Goal: Transaction & Acquisition: Purchase product/service

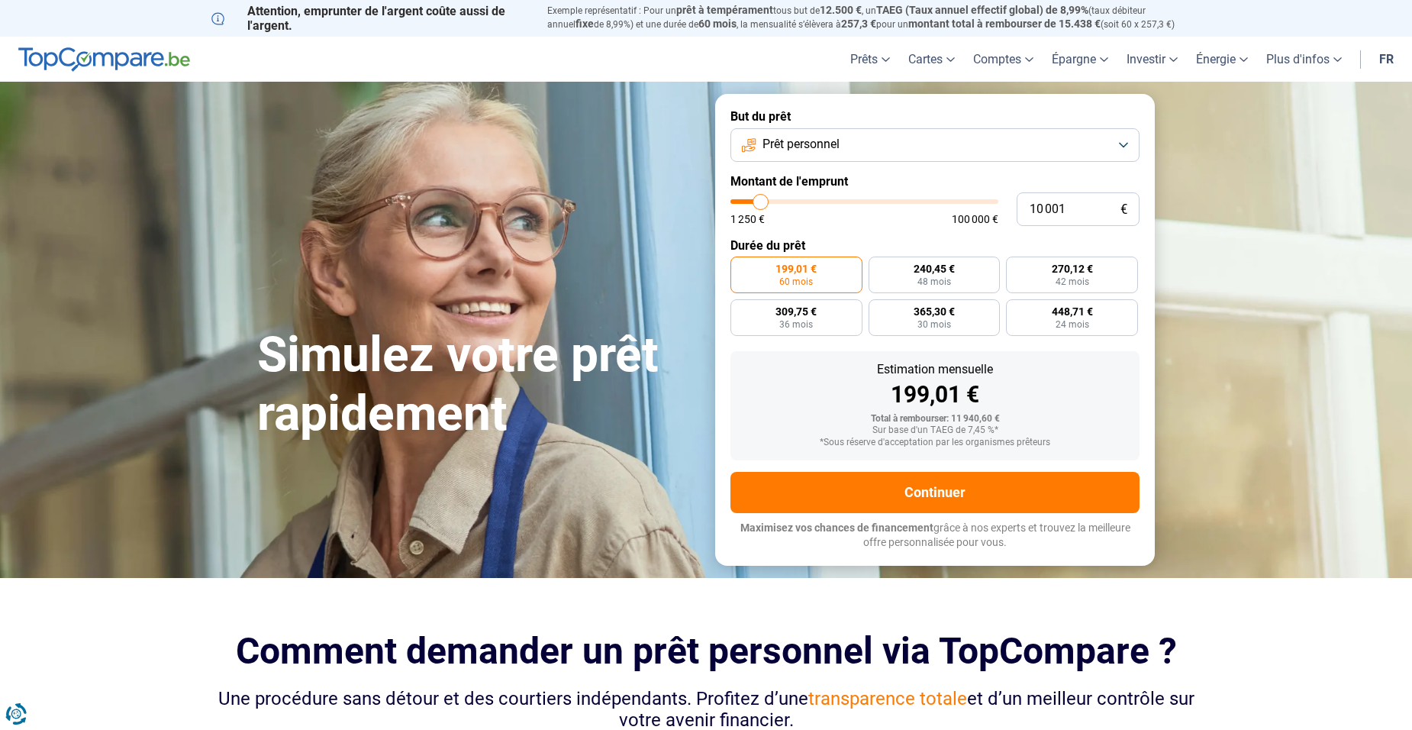
click at [815, 141] on span "Prêt personnel" at bounding box center [801, 144] width 77 height 17
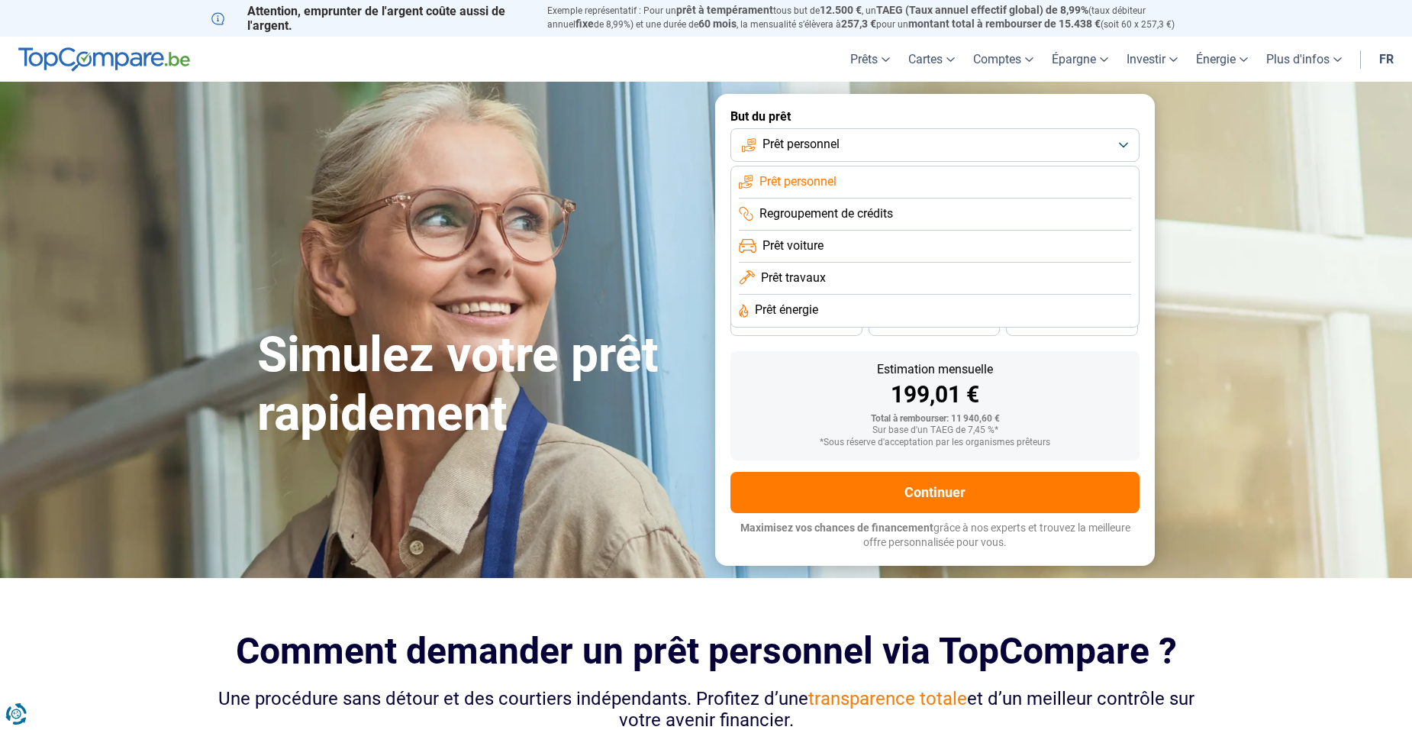
click at [821, 226] on li "Regroupement de crédits" at bounding box center [935, 215] width 392 height 32
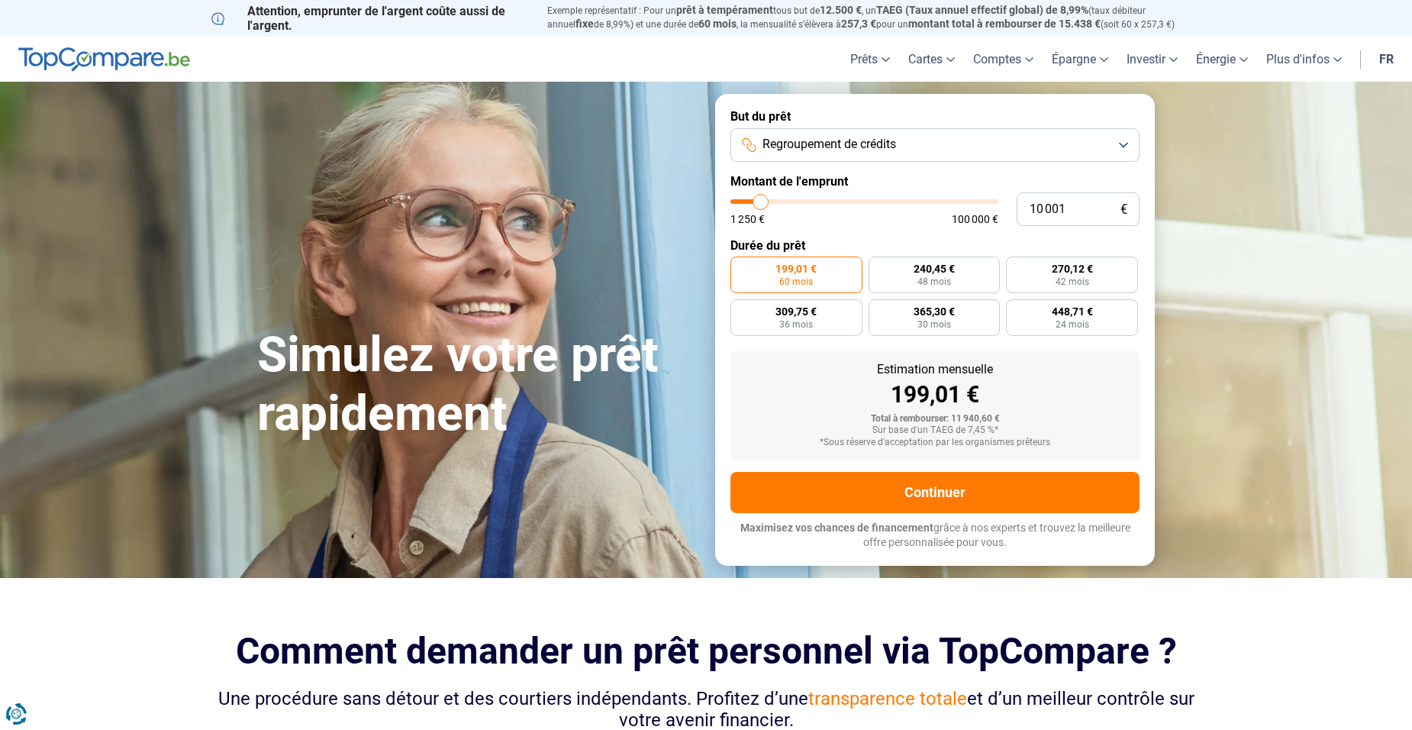
type input "12 000"
type input "12000"
type input "13 500"
type input "13500"
type input "15 750"
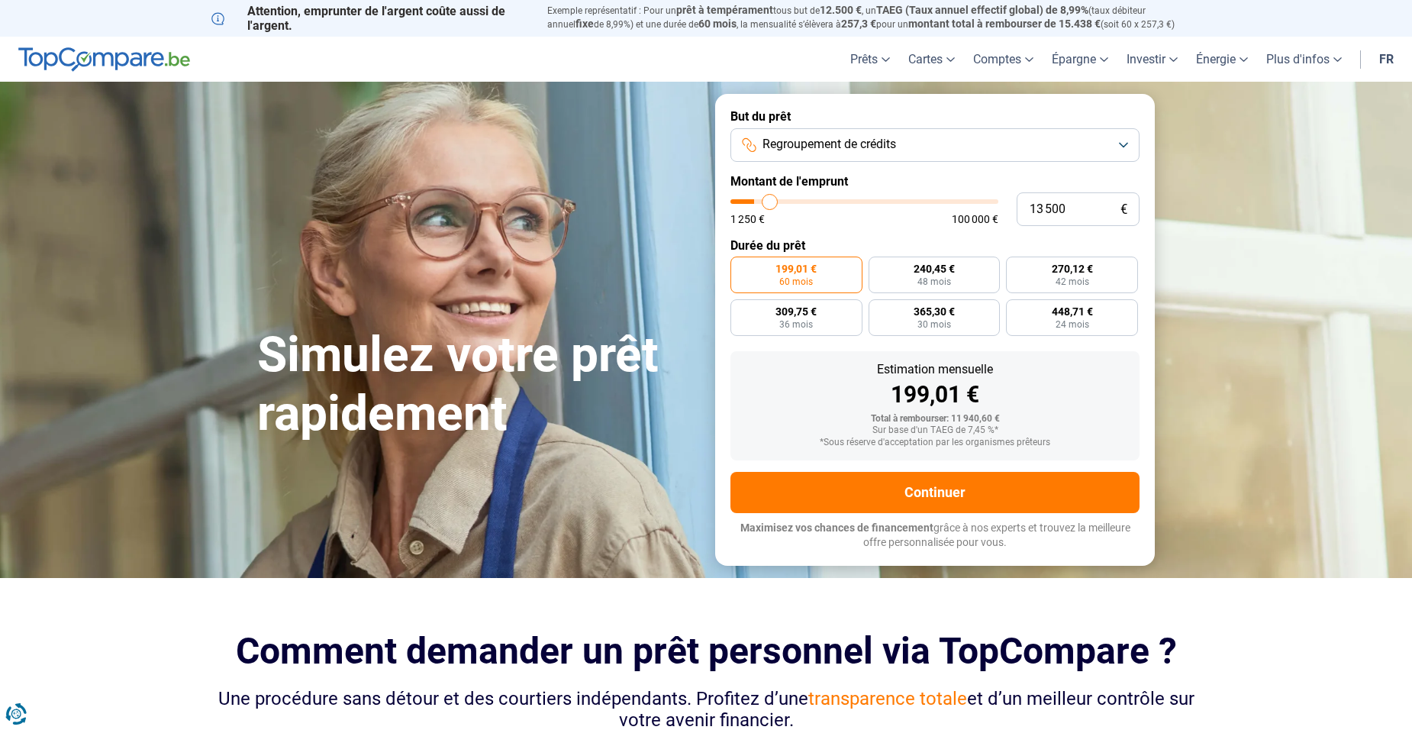
type input "15750"
type input "17 250"
type input "17250"
type input "21 000"
type input "21000"
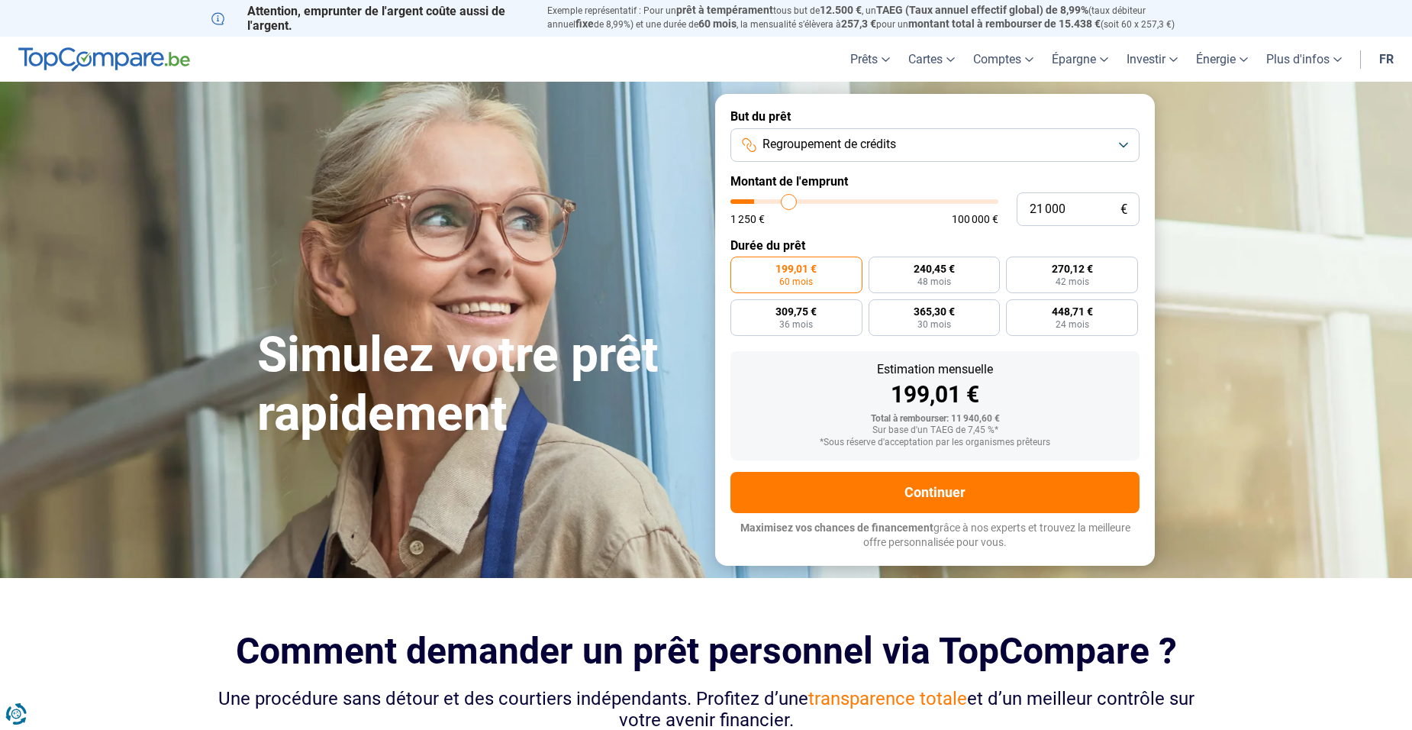
type input "23 750"
type input "23750"
type input "25 500"
type input "25500"
type input "28 750"
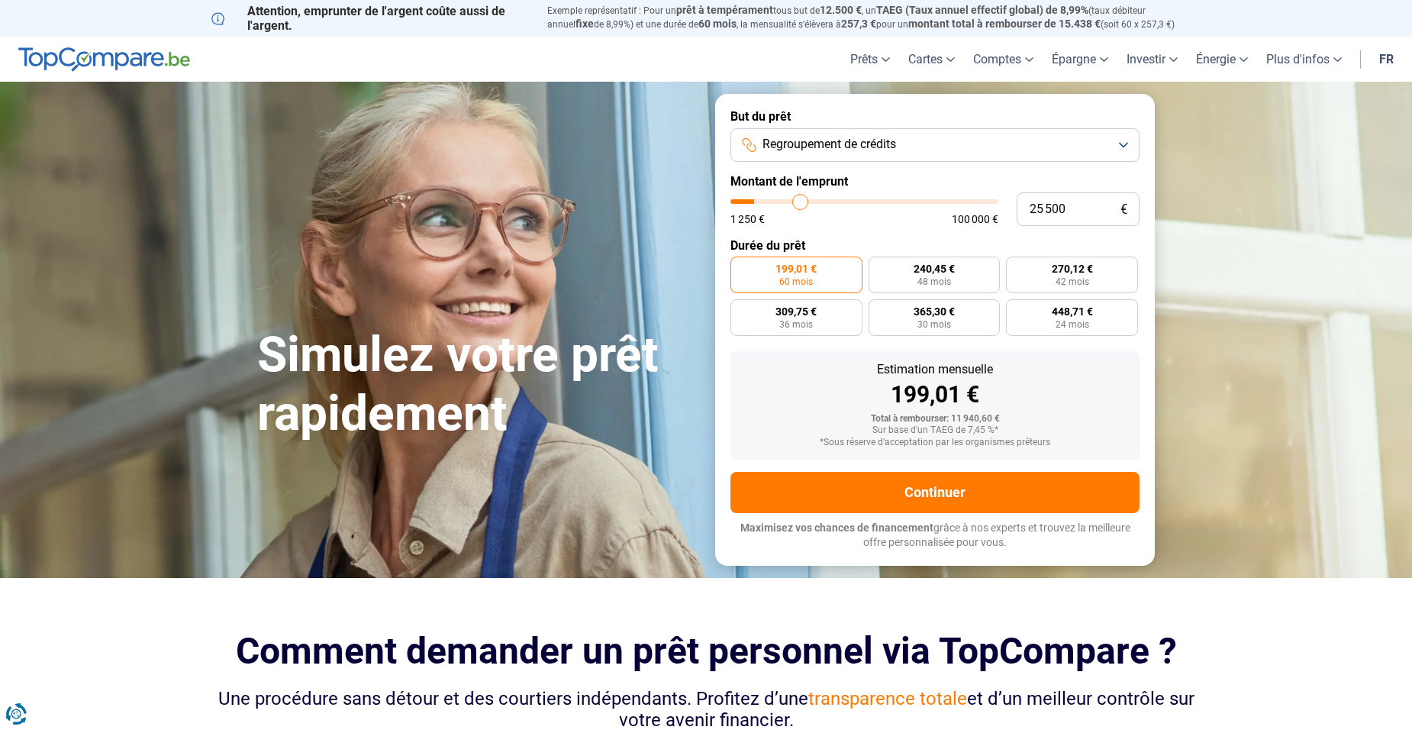
type input "28750"
type input "31 500"
type input "31500"
type input "32 750"
type input "32750"
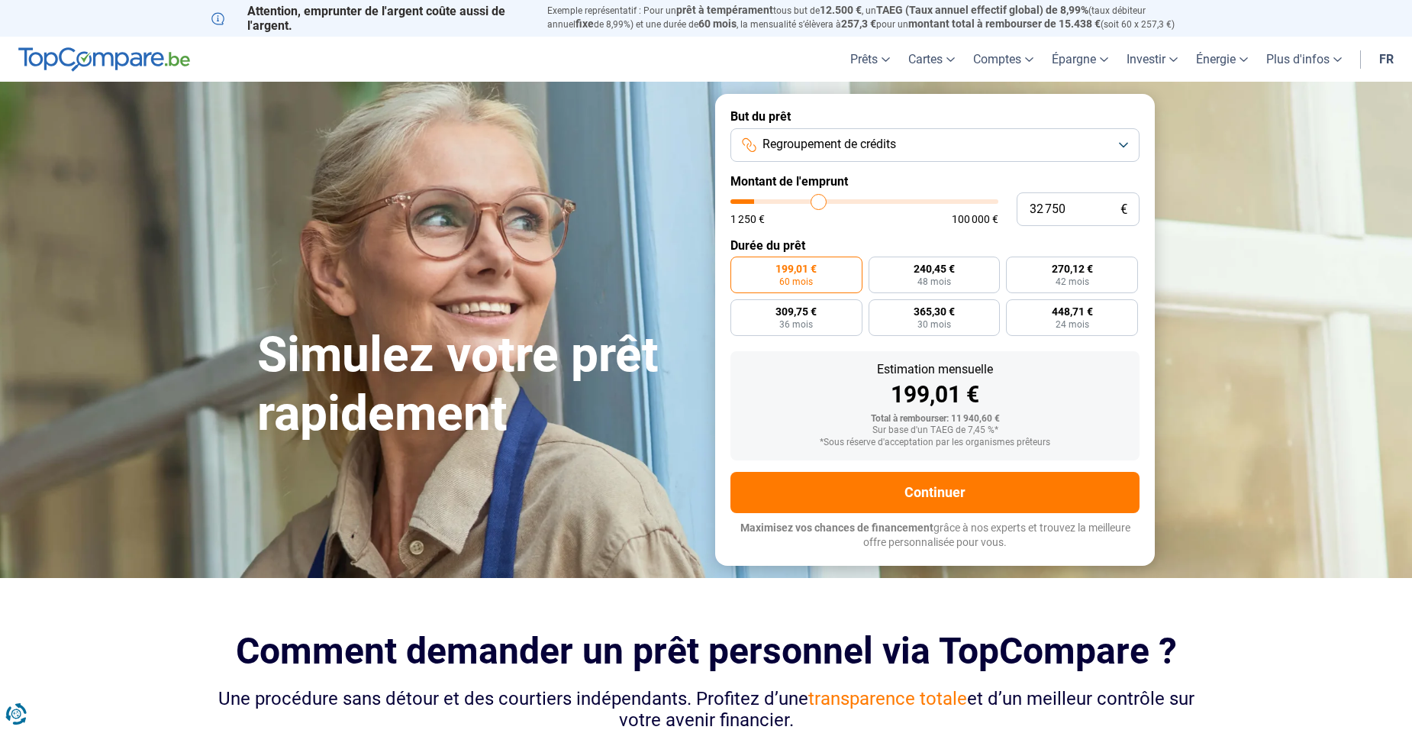
type input "34 250"
type input "34250"
type input "36 000"
type input "36000"
type input "37 000"
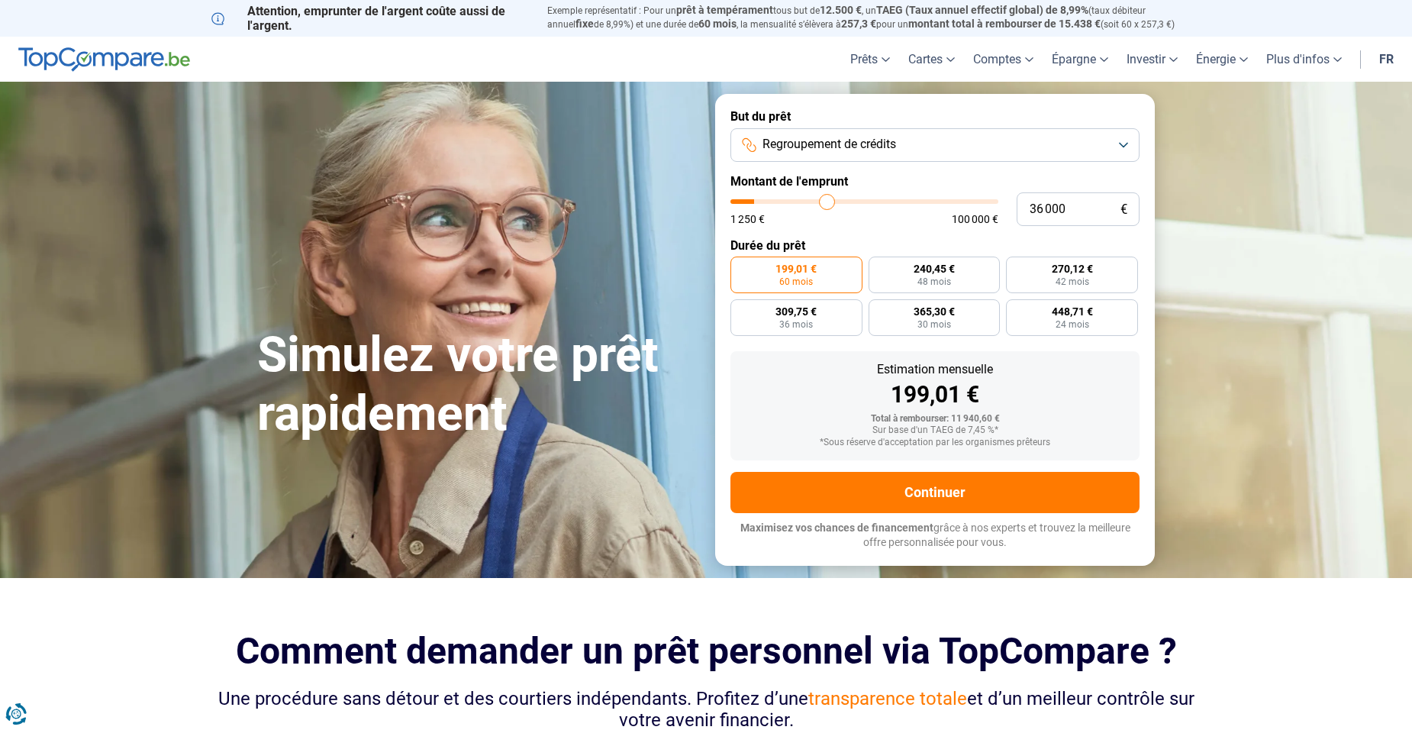
type input "37000"
type input "38 750"
type input "38750"
type input "39 250"
type input "39250"
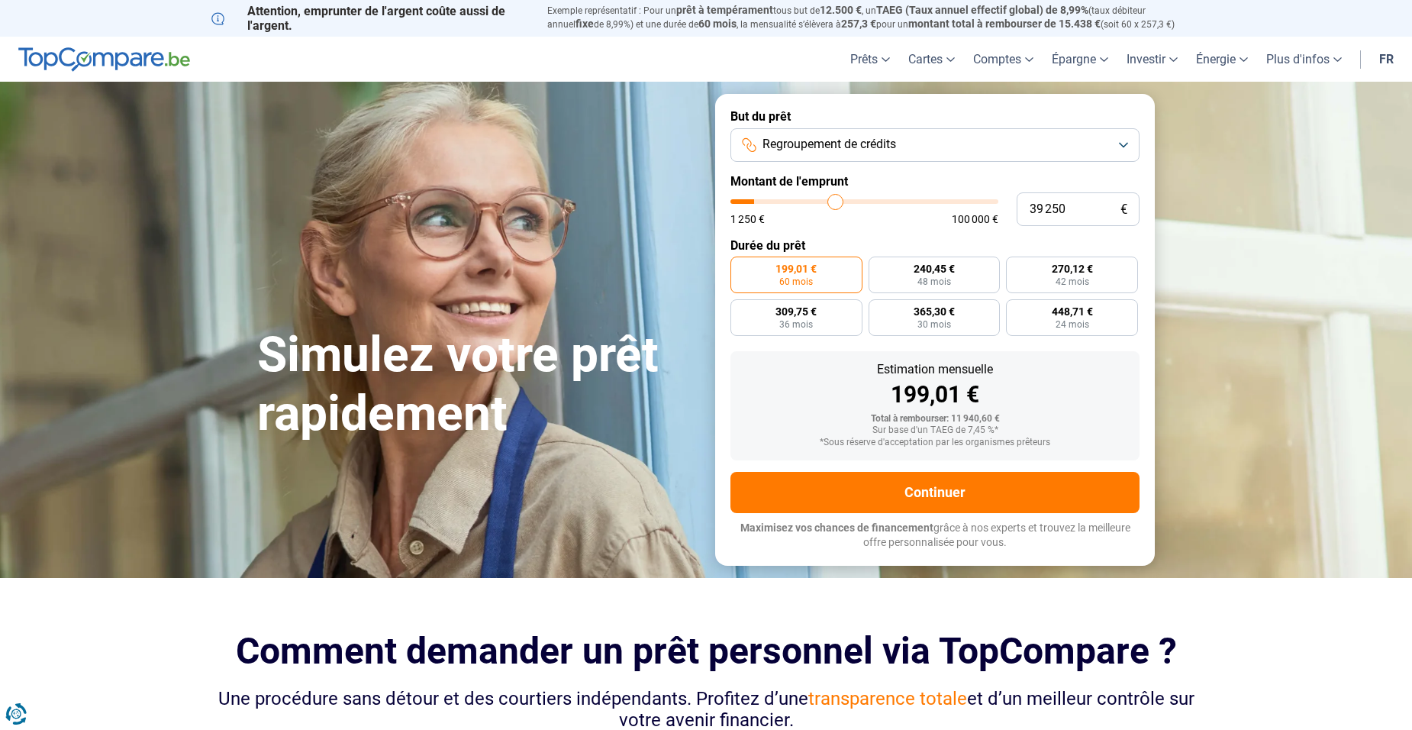
type input "40 000"
type input "40000"
type input "40 500"
type input "40500"
type input "40 750"
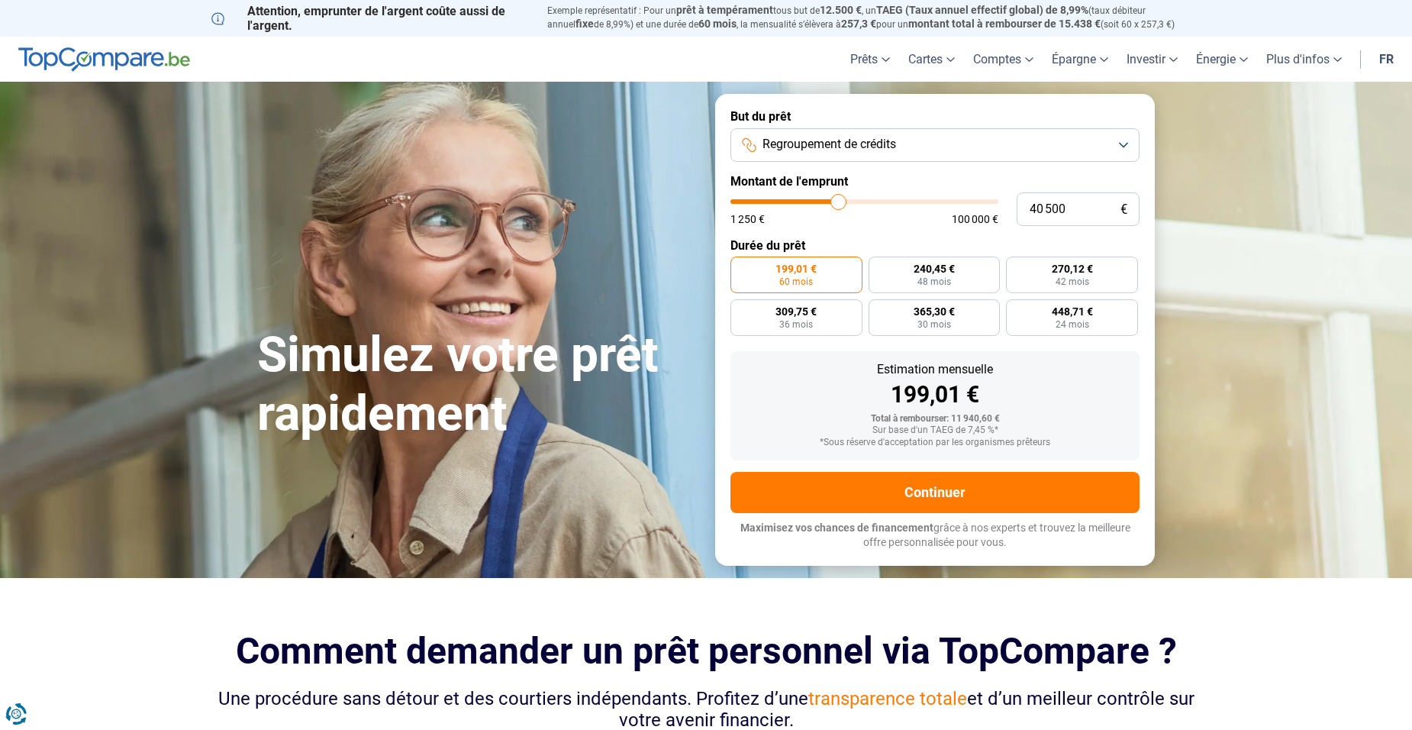
type input "40750"
type input "41 000"
type input "41000"
type input "41 750"
type input "41750"
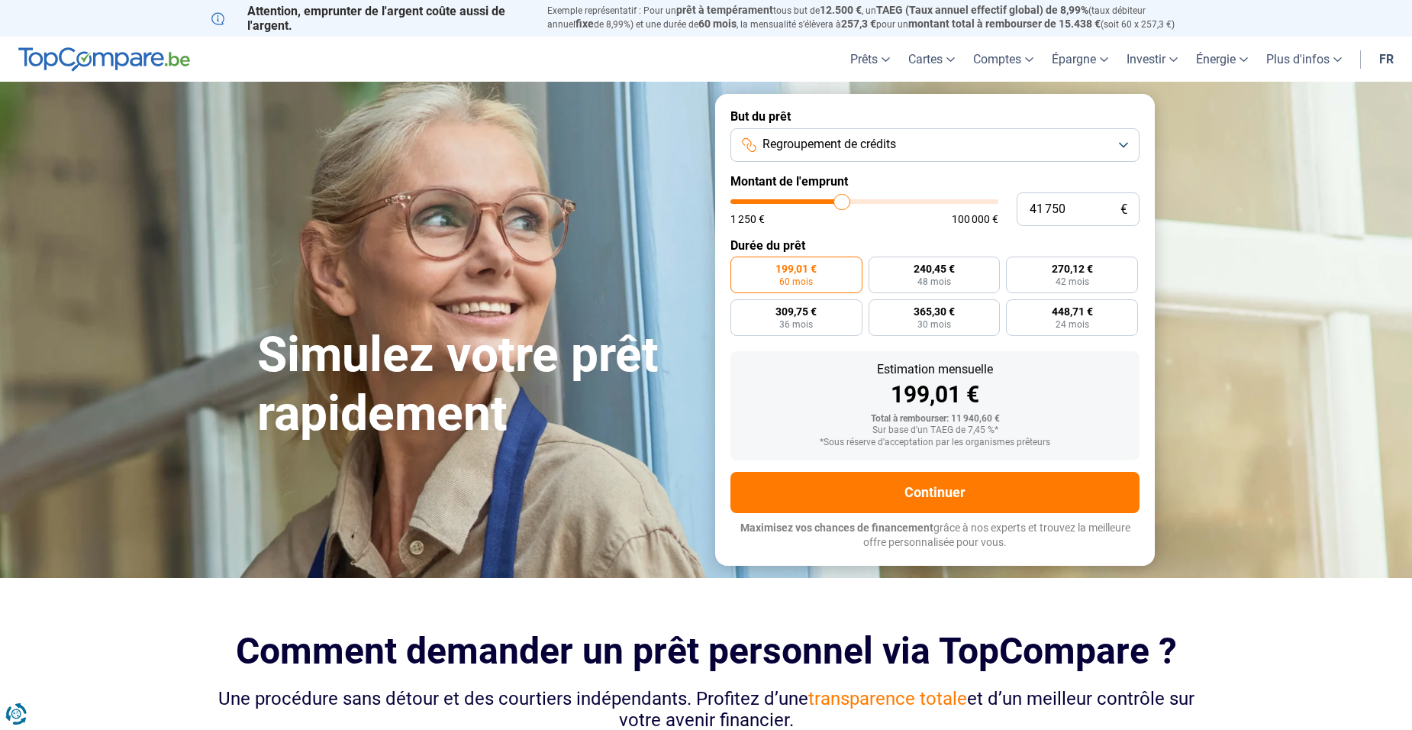
type input "42 250"
type input "42250"
type input "42 750"
type input "42750"
type input "43 000"
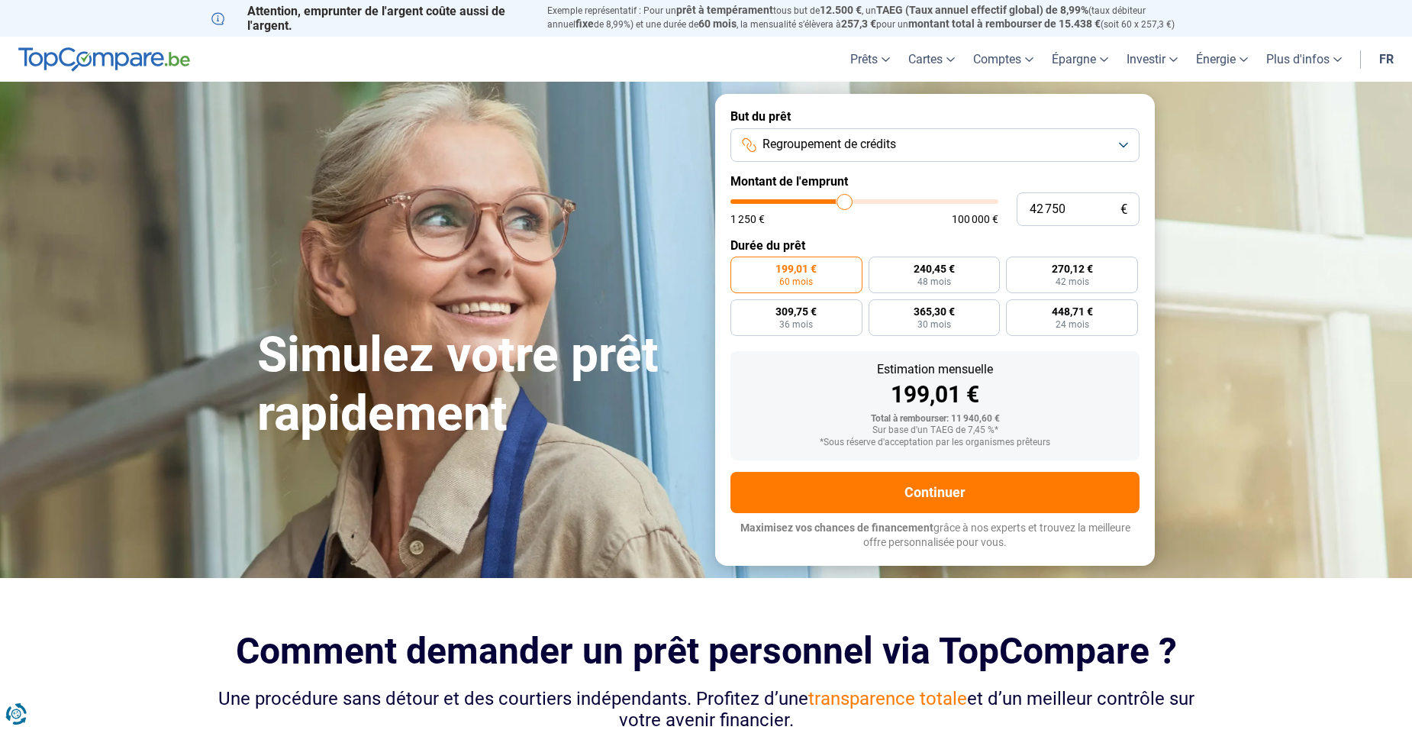
type input "43000"
type input "43 500"
type input "43500"
type input "43 750"
type input "43750"
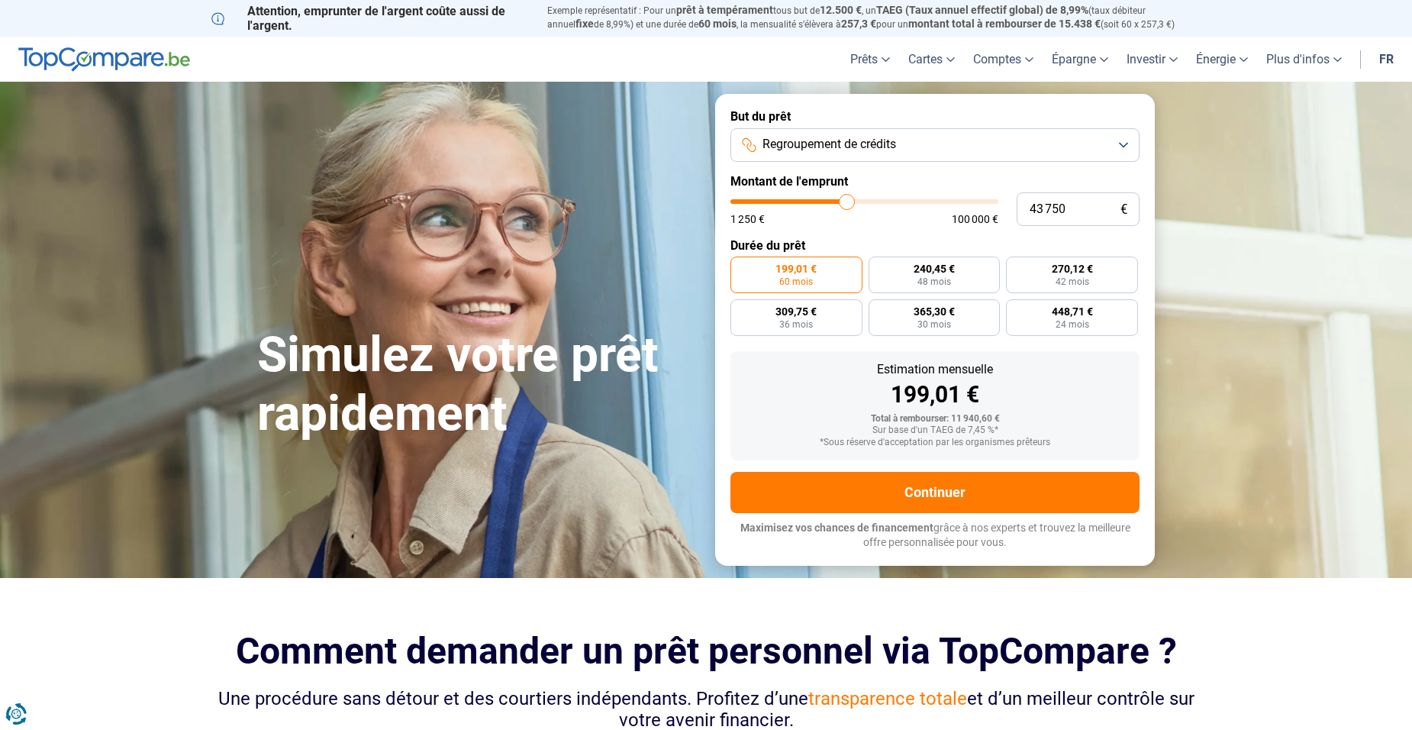
type input "43 500"
type input "43500"
type input "42 750"
type input "42750"
type input "42 250"
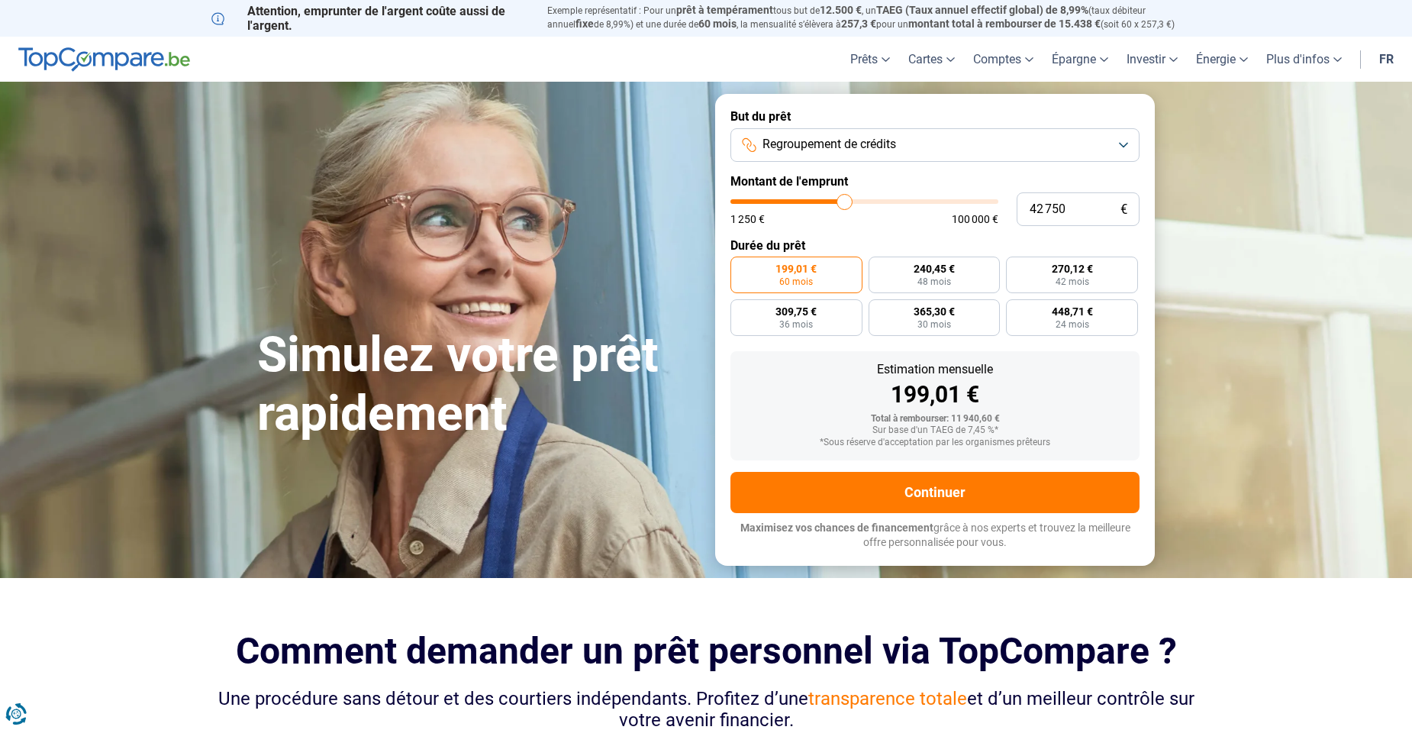
type input "42250"
type input "41 750"
type input "41750"
type input "40 000"
type input "40000"
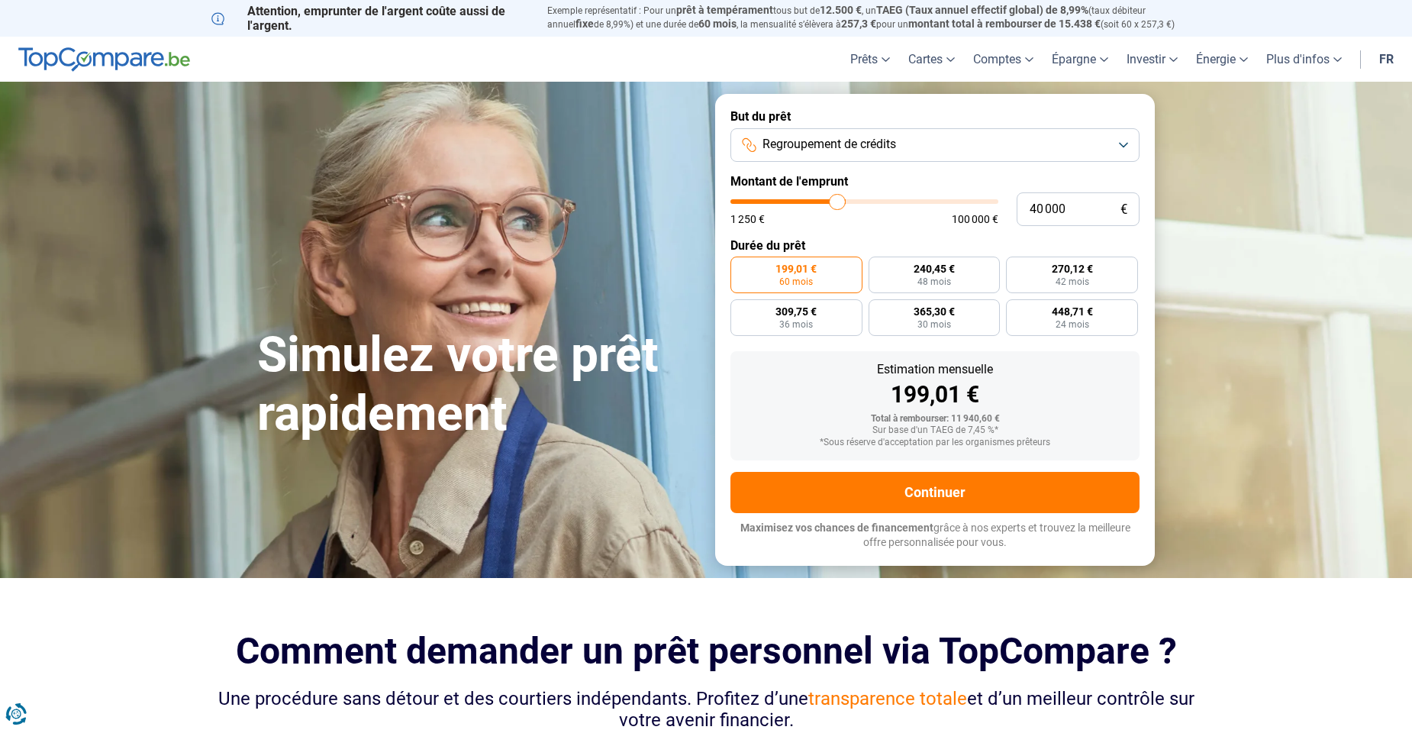
type input "38 500"
type input "38500"
type input "38 000"
type input "38000"
type input "37 000"
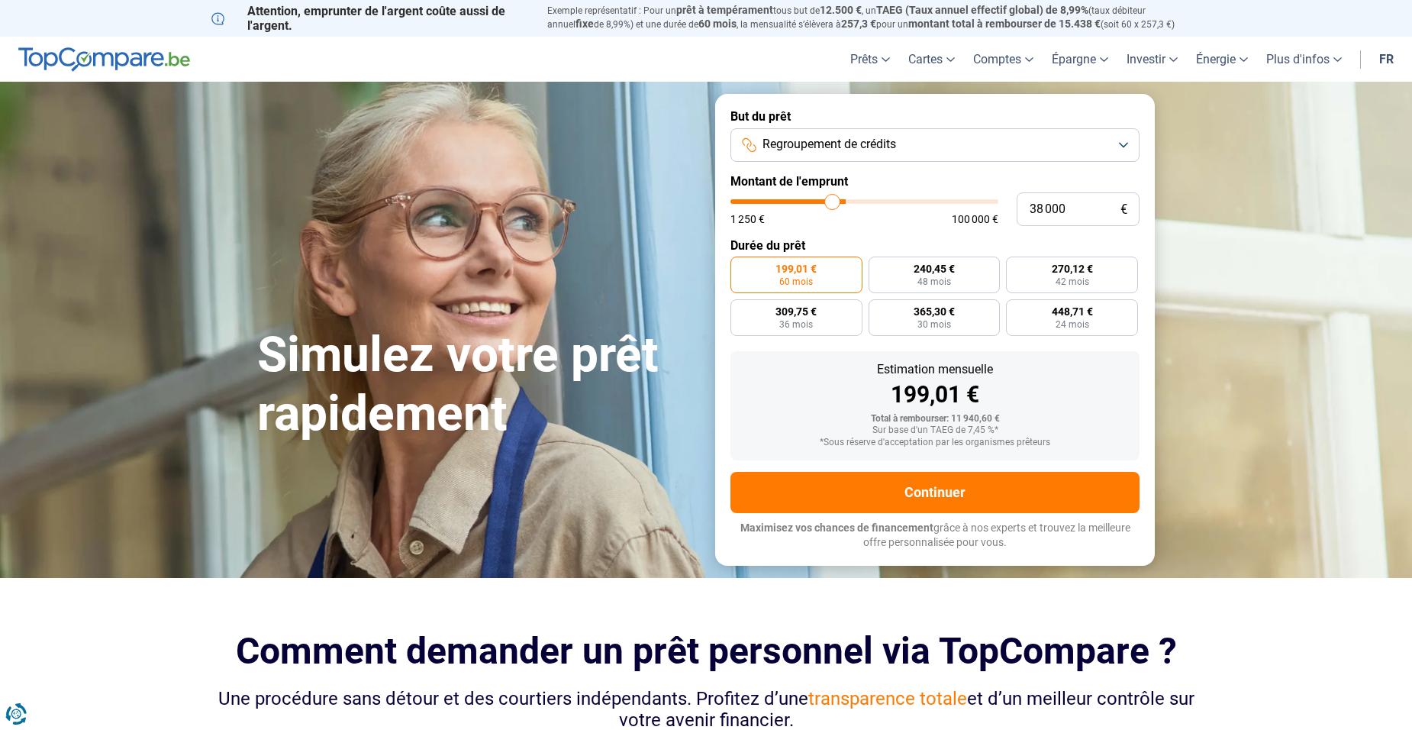
type input "37000"
type input "36 250"
type input "36250"
type input "36 000"
type input "36000"
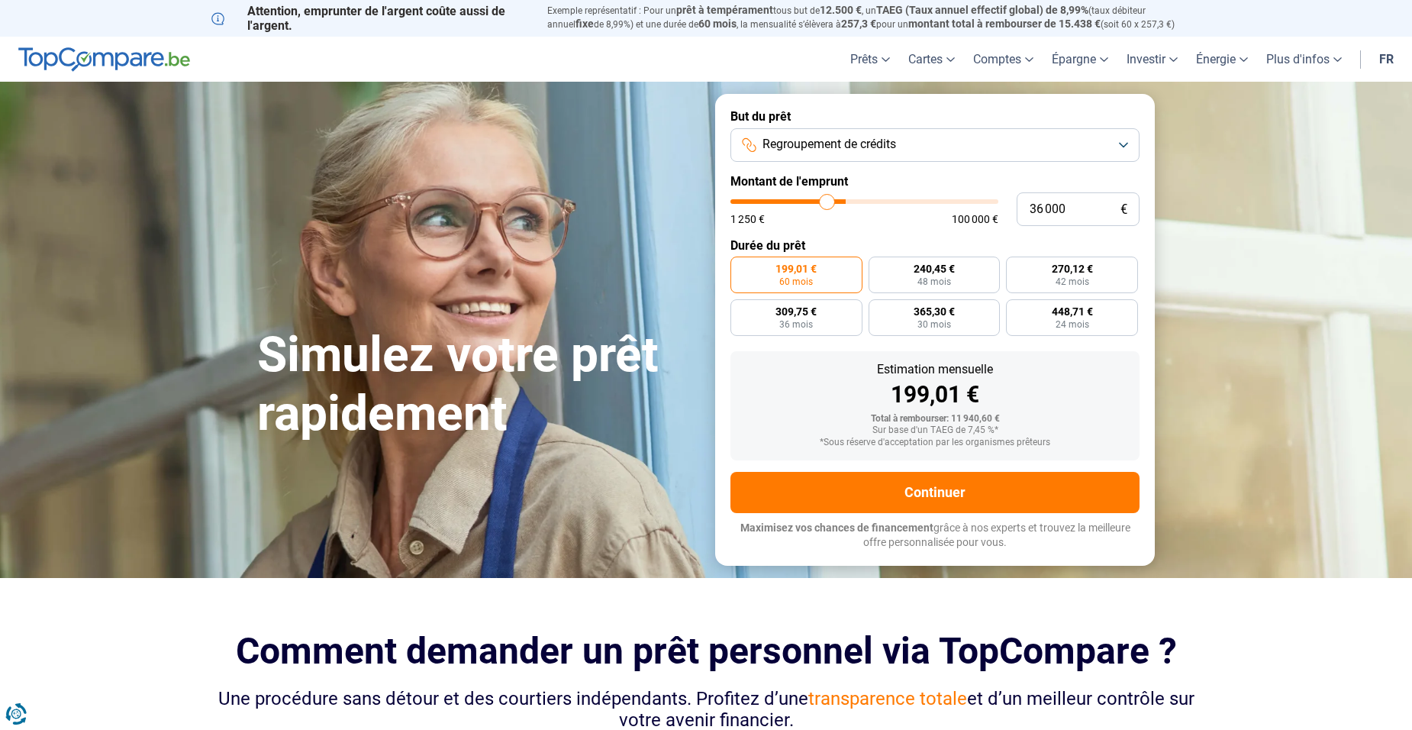
type input "35 750"
type input "35750"
type input "35 500"
type input "35500"
type input "35 000"
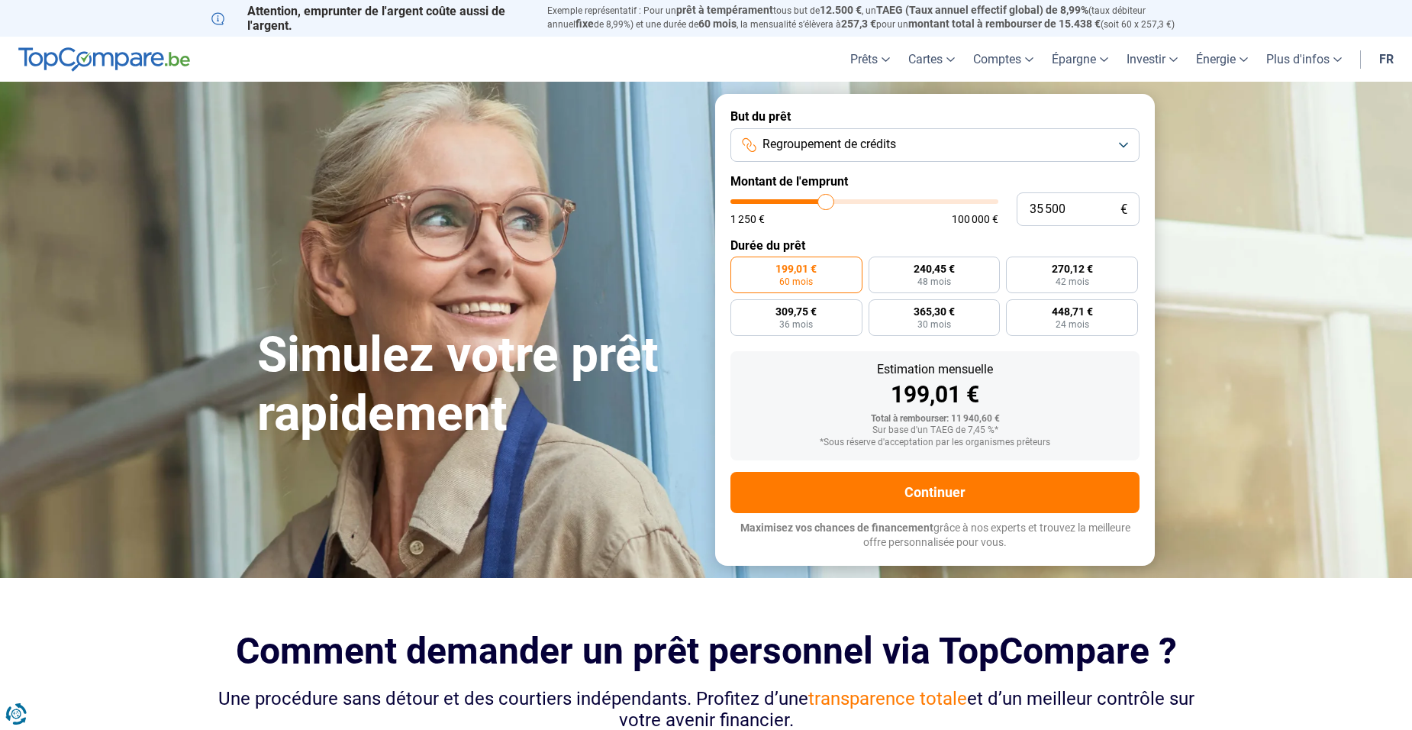
type input "35000"
type input "34 750"
type input "34750"
type input "34 250"
type input "34250"
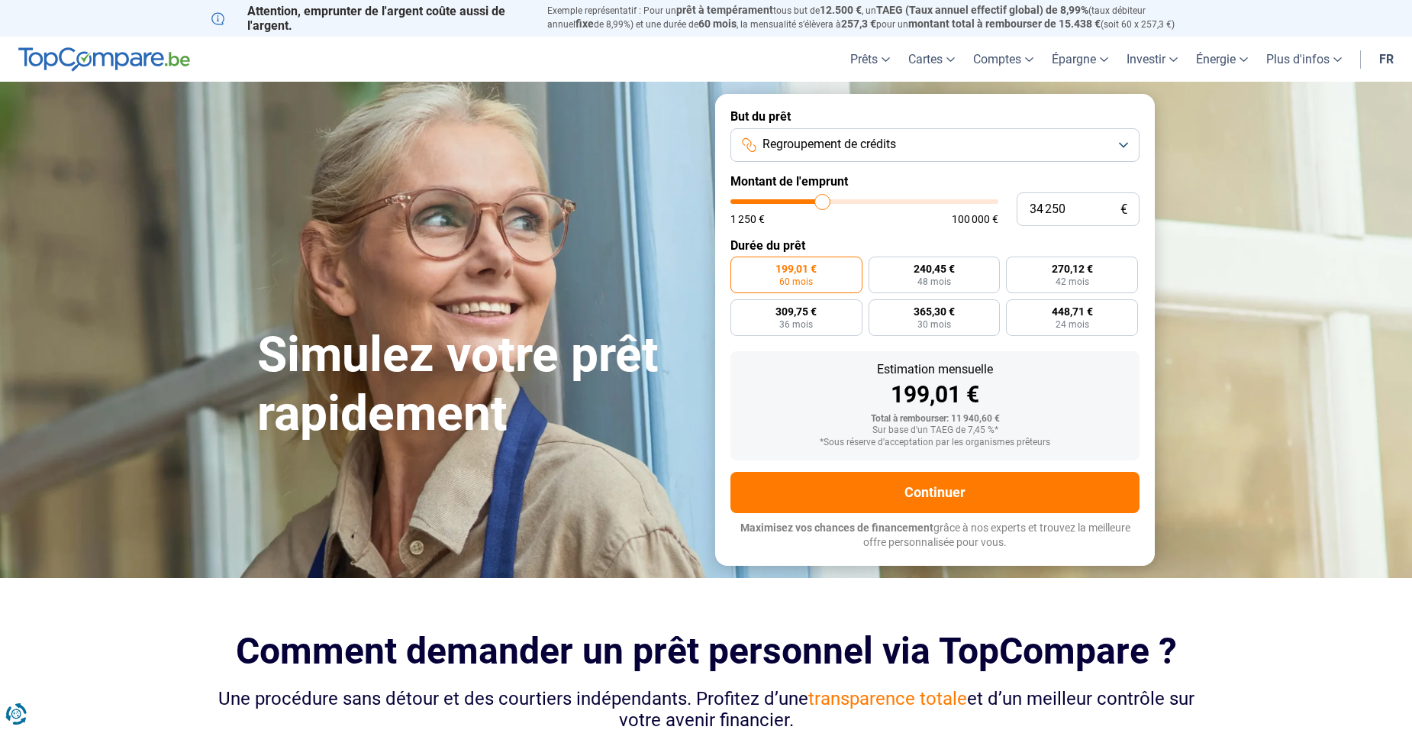
type input "33 000"
type input "33000"
type input "32 750"
type input "32750"
type input "31 750"
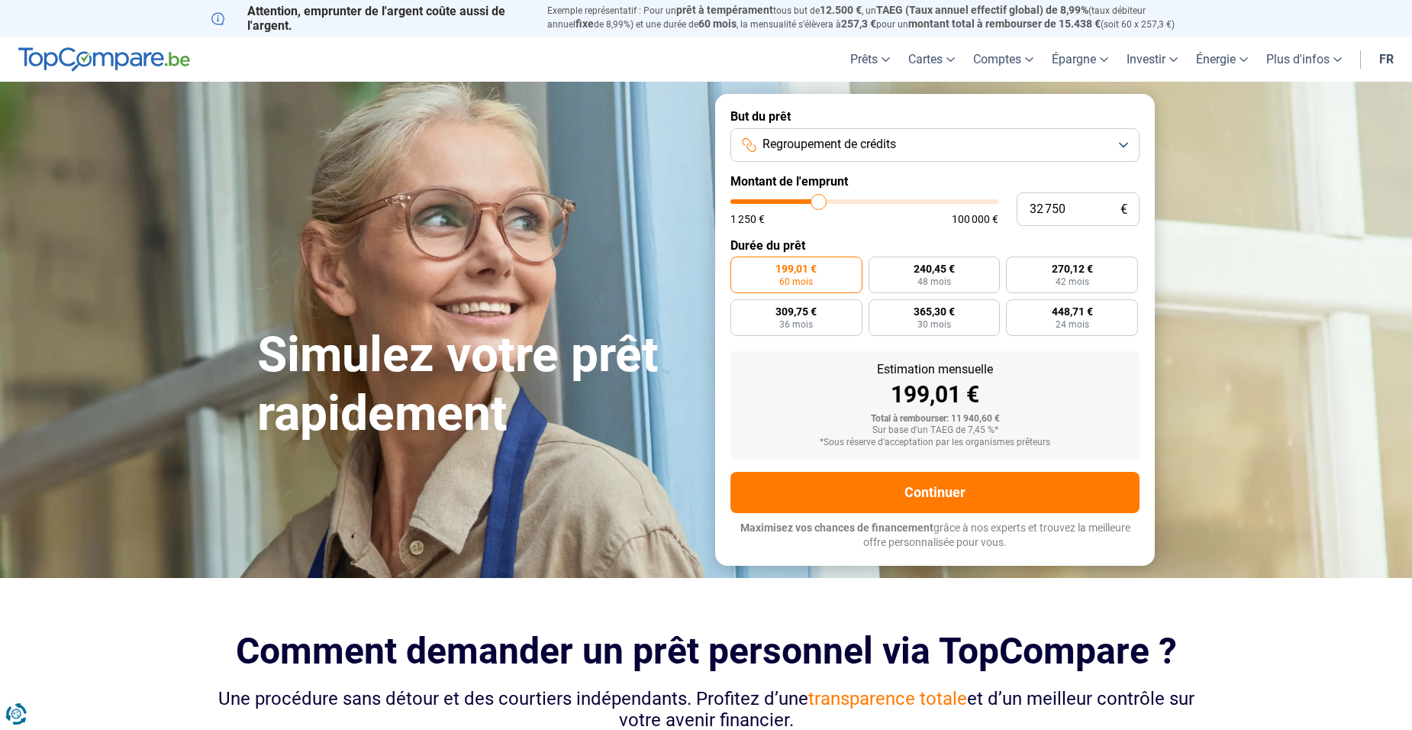
type input "31750"
type input "30 500"
type input "30500"
type input "30 000"
type input "30000"
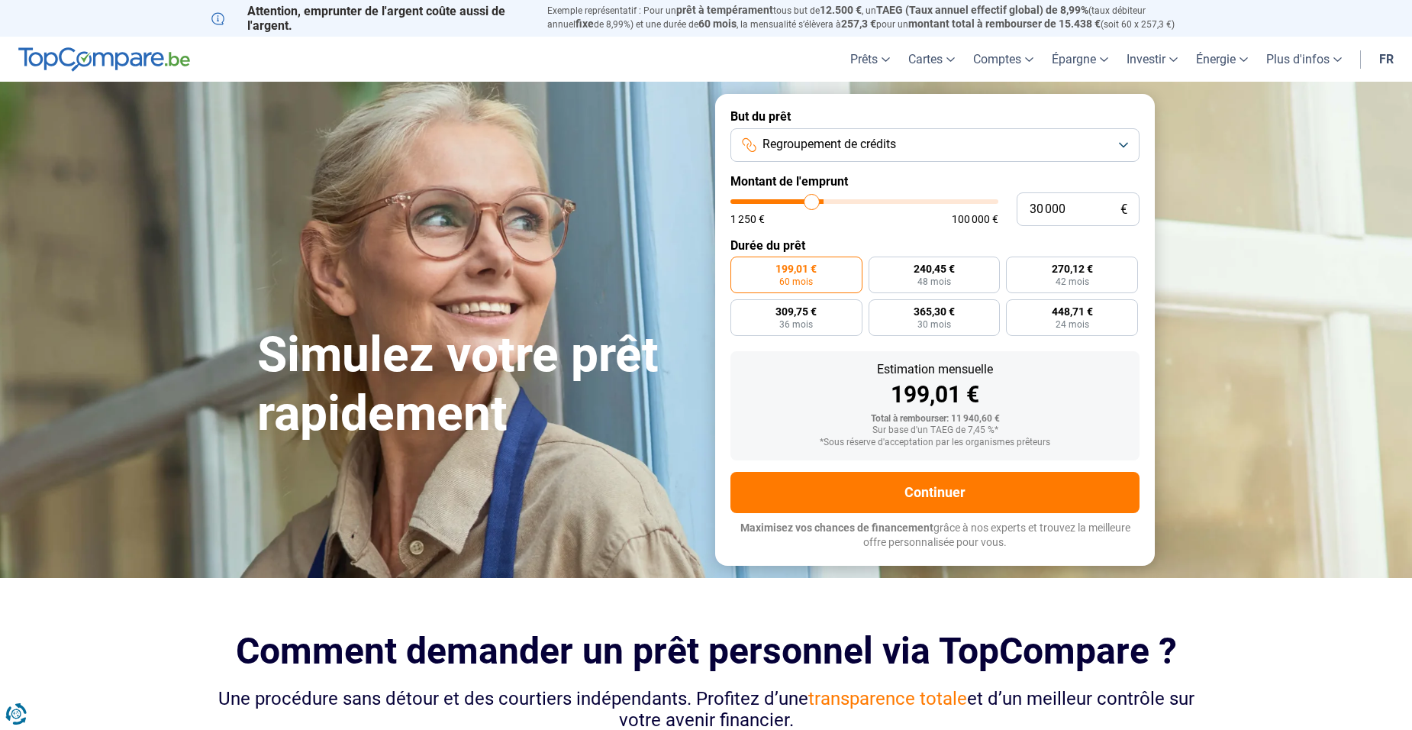
type input "29 000"
type input "29000"
type input "28 000"
type input "28000"
type input "27 250"
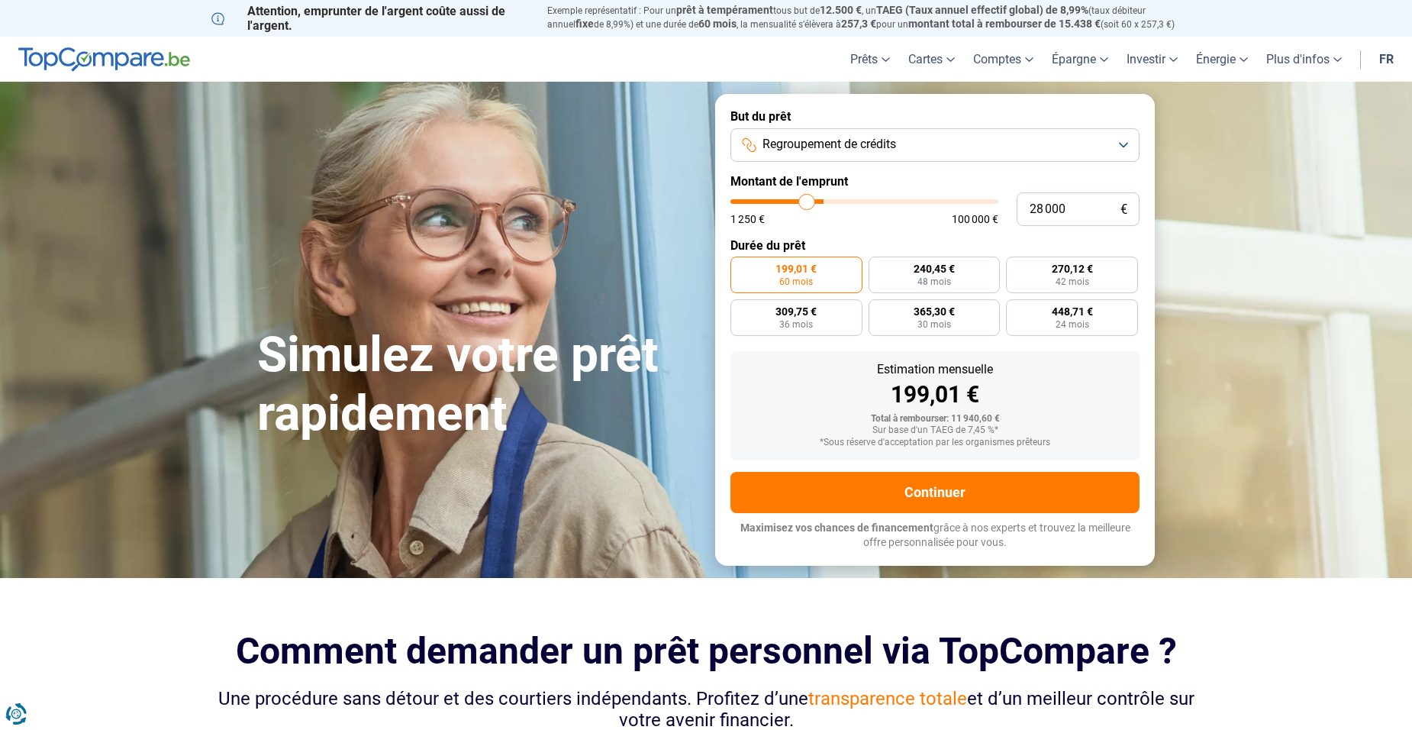
type input "27250"
type input "27 000"
type input "27000"
type input "26 750"
type input "26750"
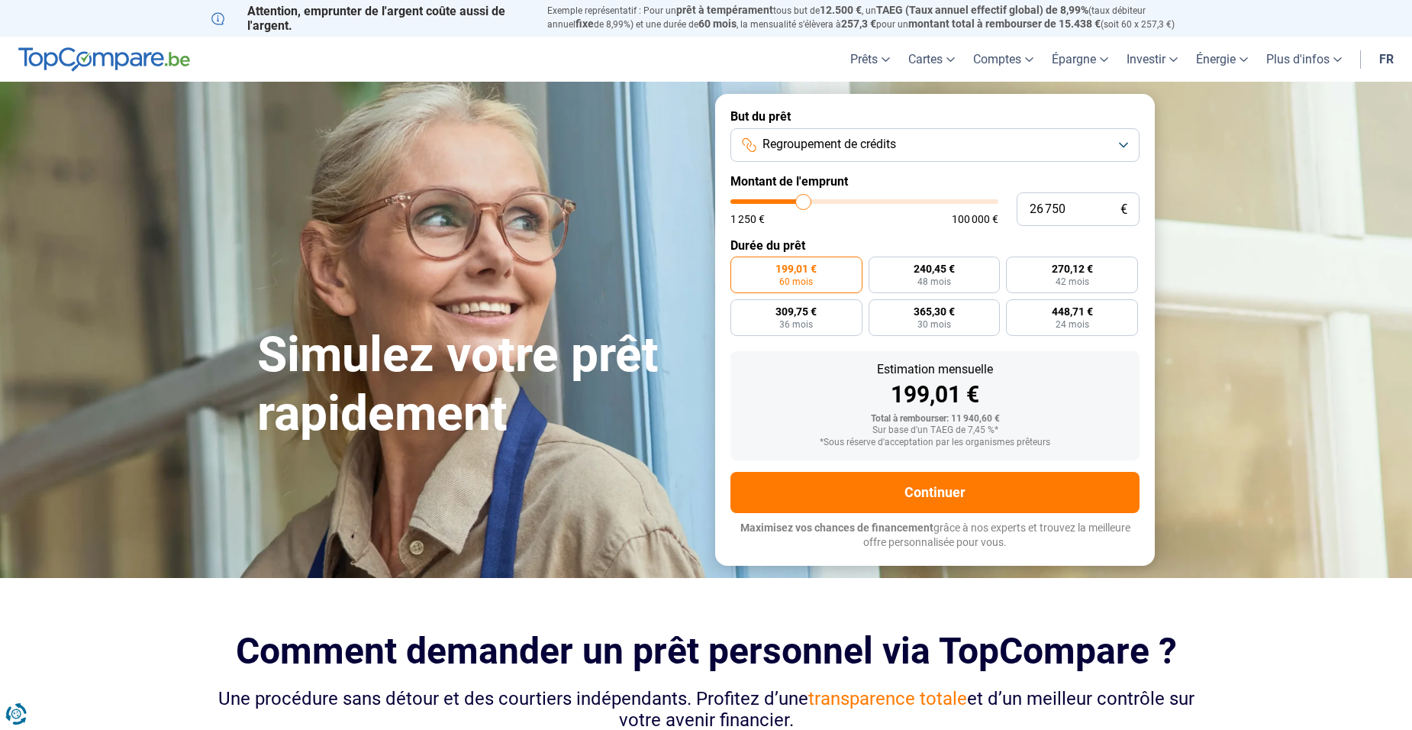
type input "27 000"
type input "27000"
type input "27 250"
type input "27250"
type input "27 500"
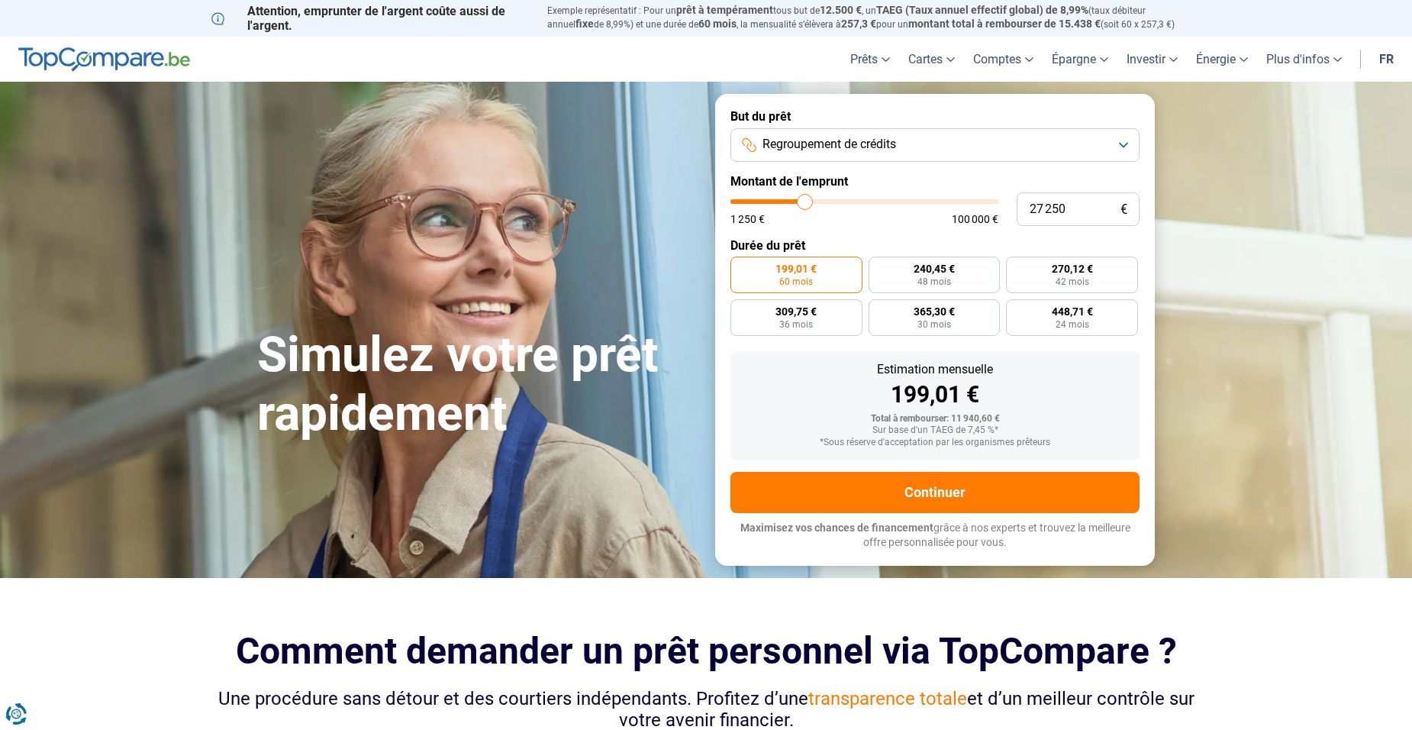
type input "27500"
type input "28 000"
type input "28000"
type input "28 250"
type input "28250"
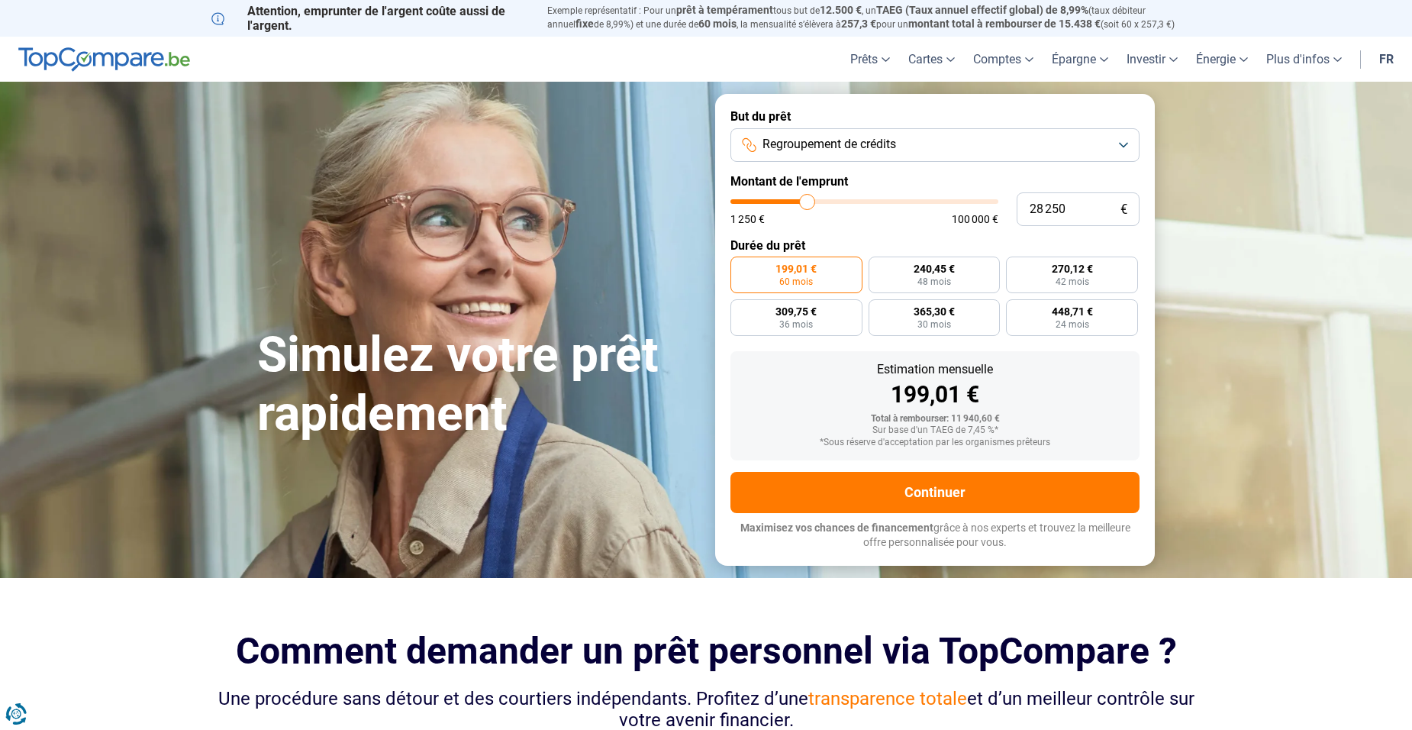
type input "28 500"
type input "28500"
type input "28 750"
type input "28750"
type input "29 000"
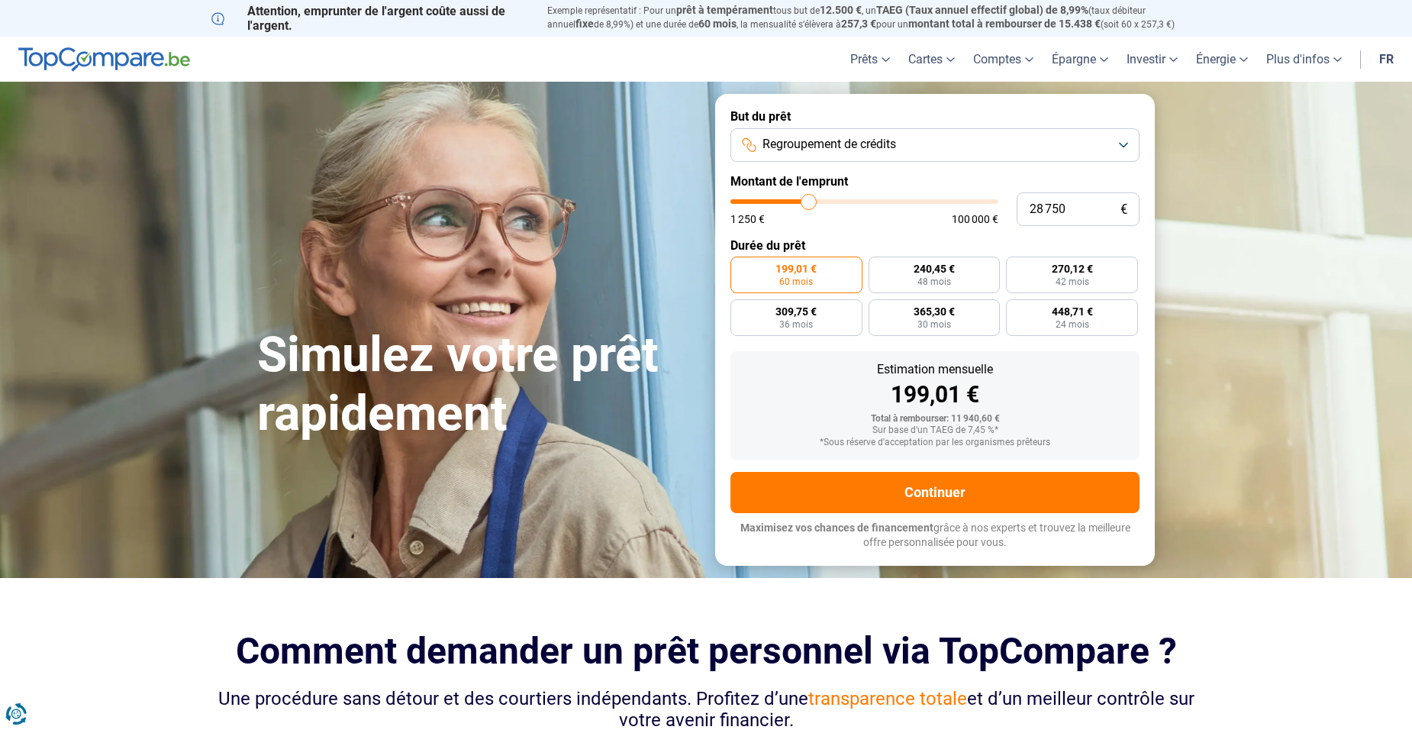
type input "29000"
type input "29 500"
type input "29500"
type input "29 750"
type input "29750"
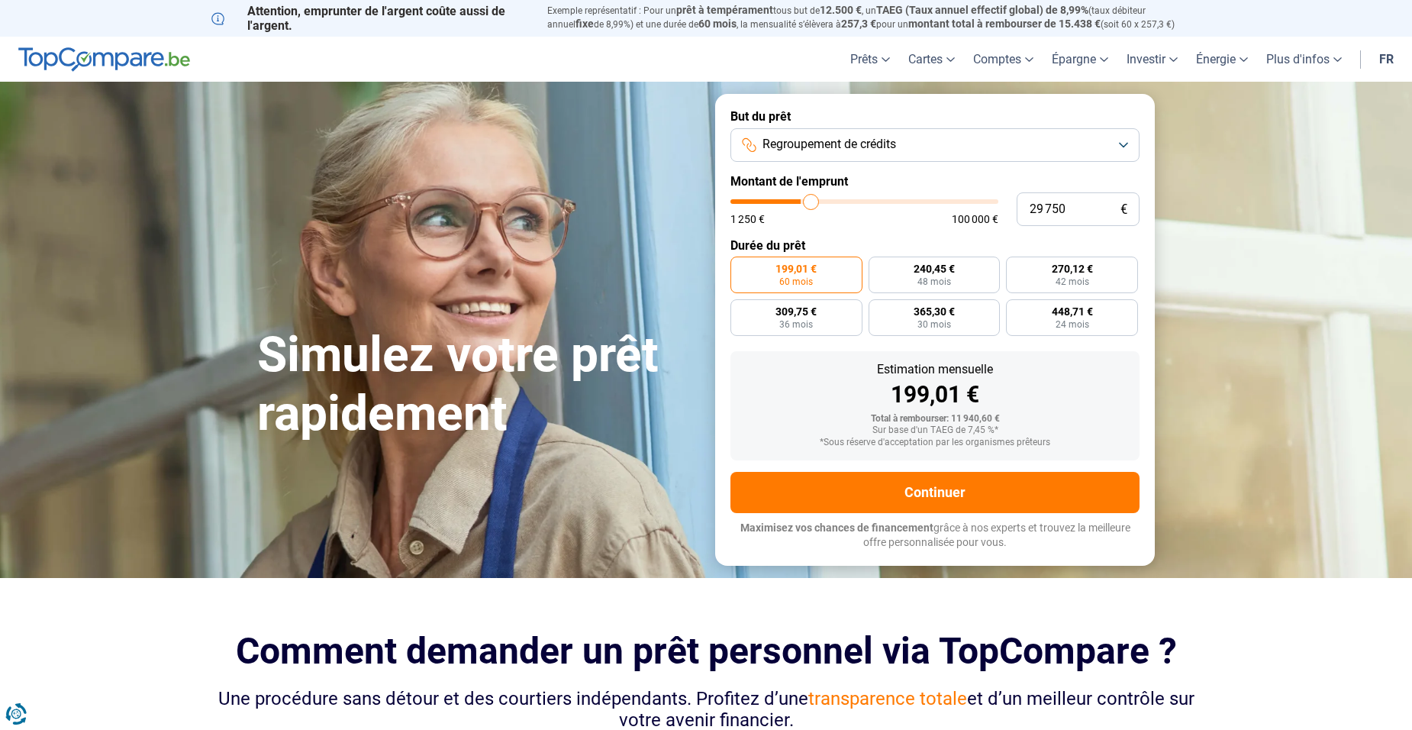
type input "30 000"
type input "30000"
type input "30 250"
type input "30250"
type input "30 500"
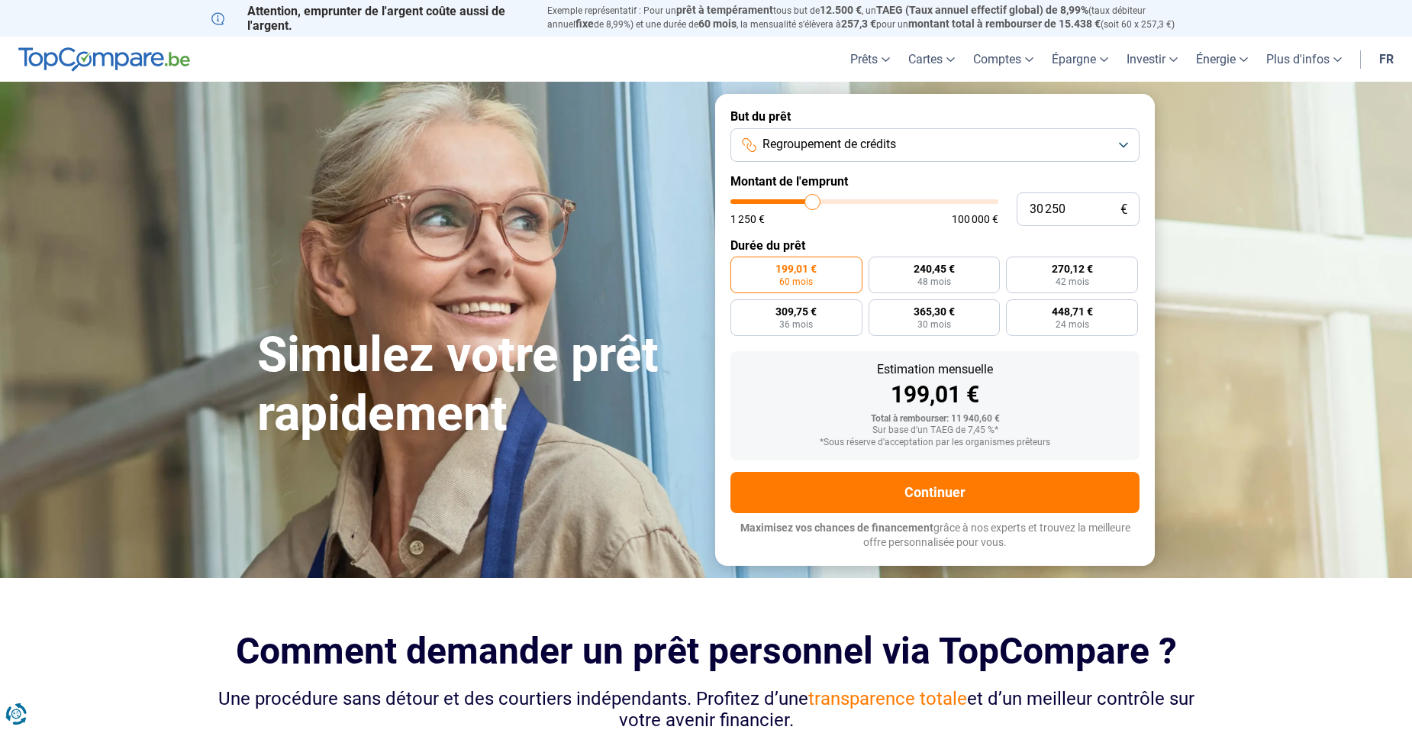
type input "30500"
type input "30 250"
type input "30250"
type input "30 000"
type input "30000"
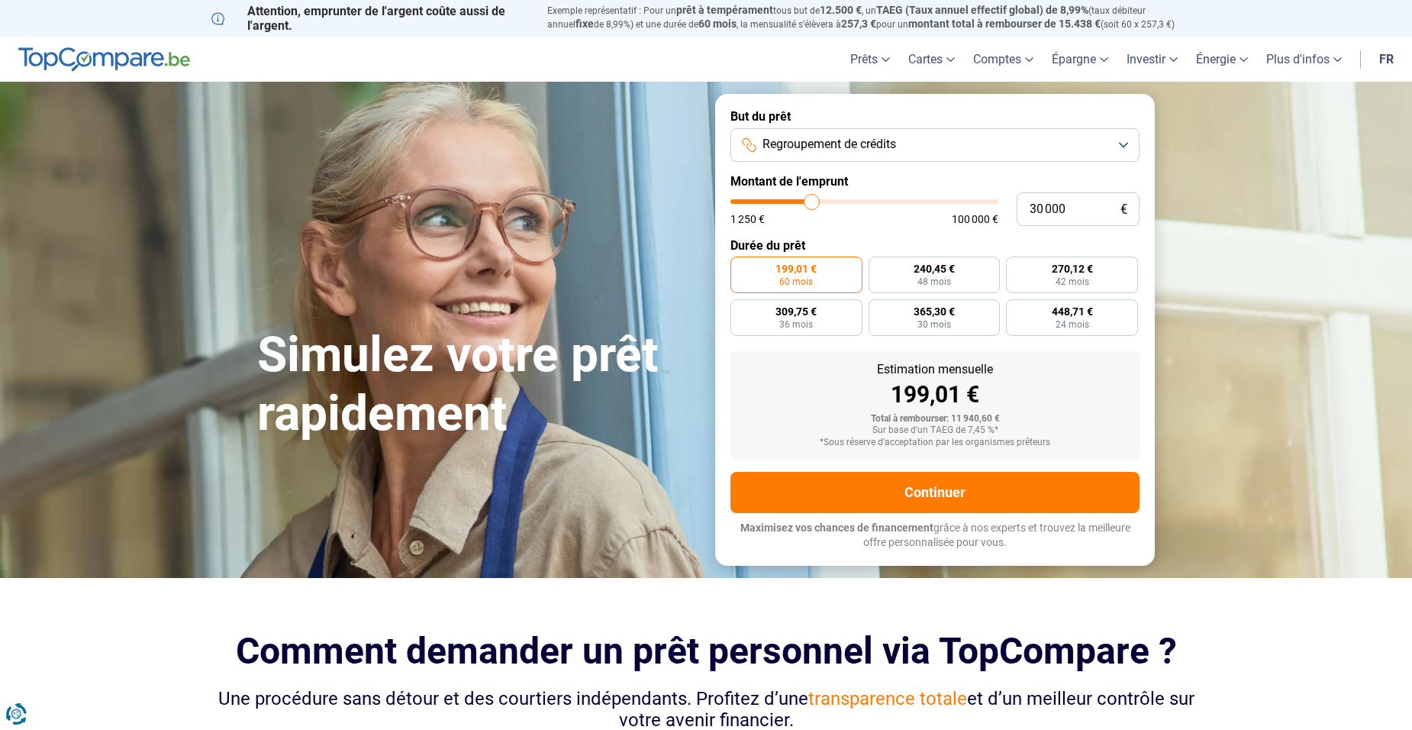
type input "29 750"
type input "29750"
type input "30 000"
type input "30000"
type input "30 250"
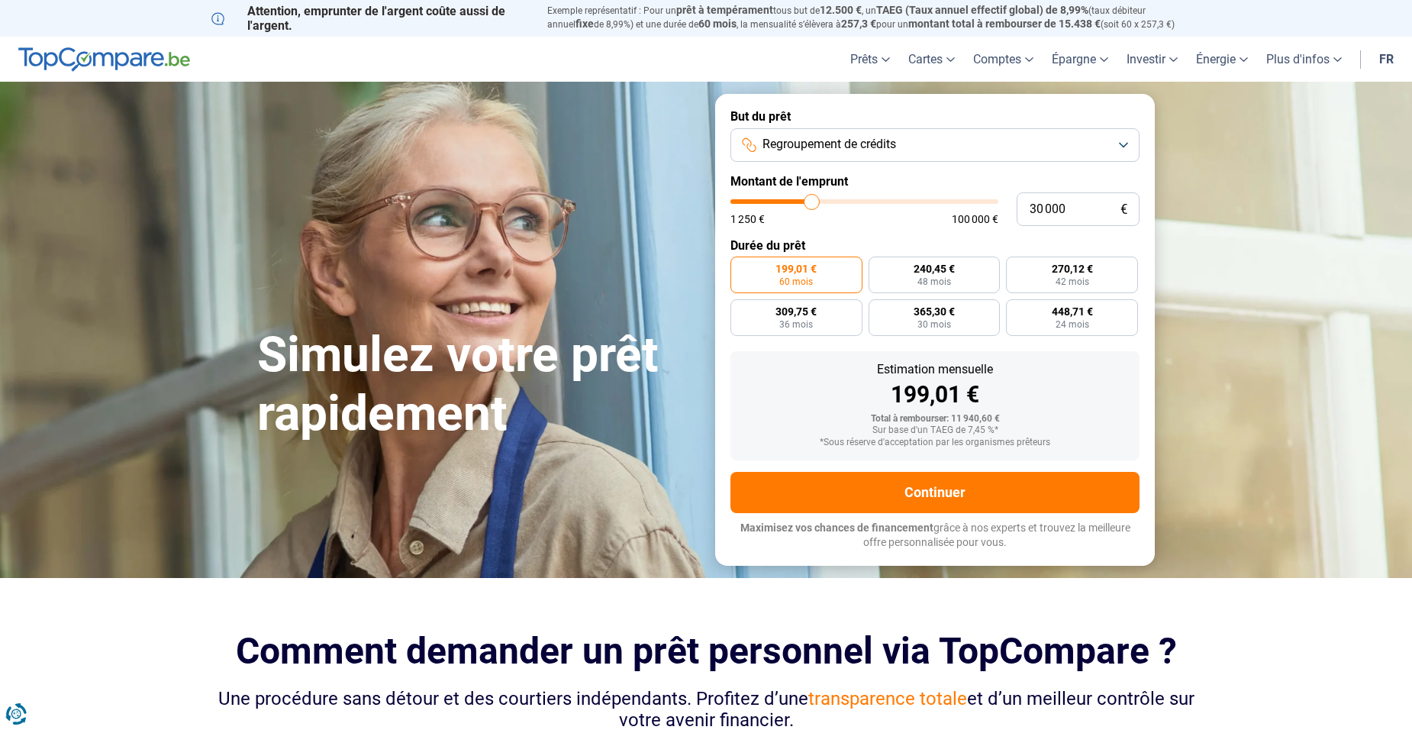
type input "30250"
type input "30 500"
type input "30500"
type input "31 000"
type input "31000"
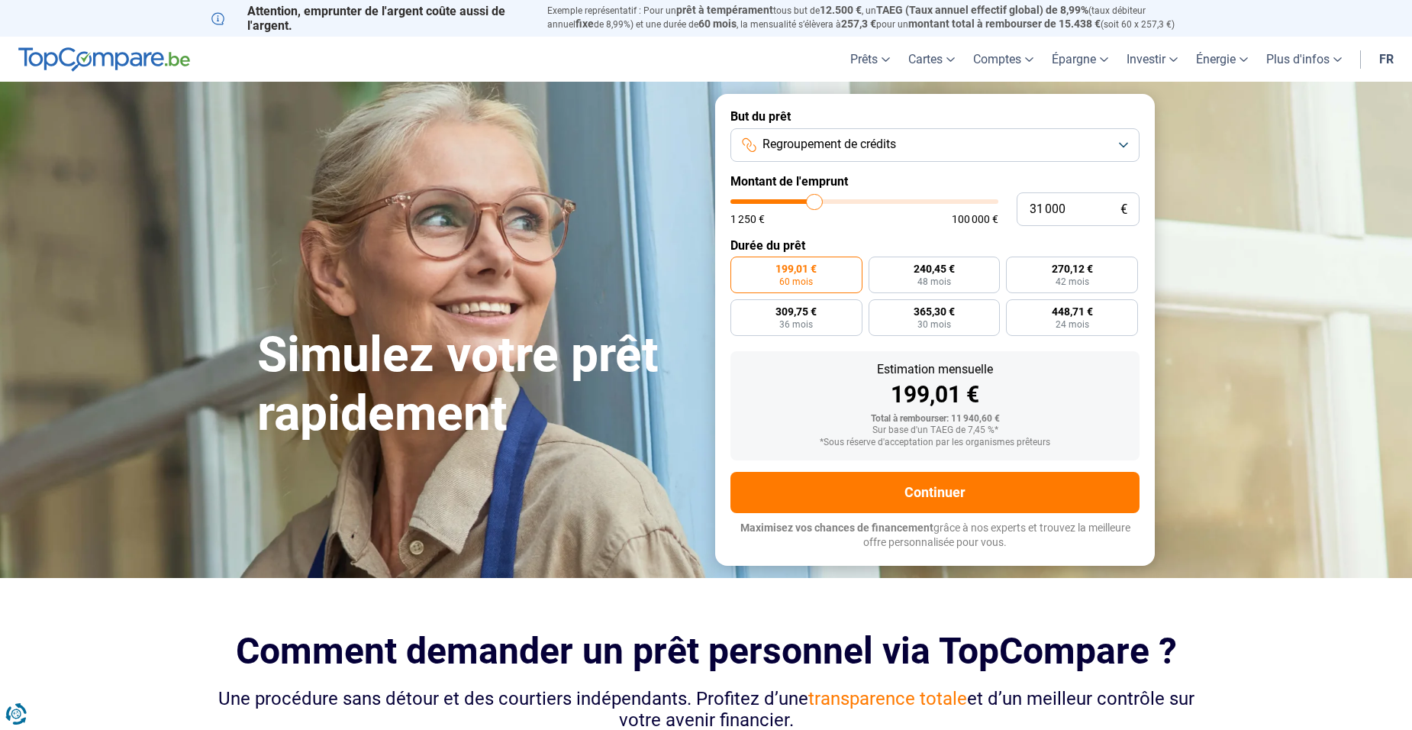
type input "31 250"
type input "31250"
type input "31 000"
type input "31000"
type input "30 500"
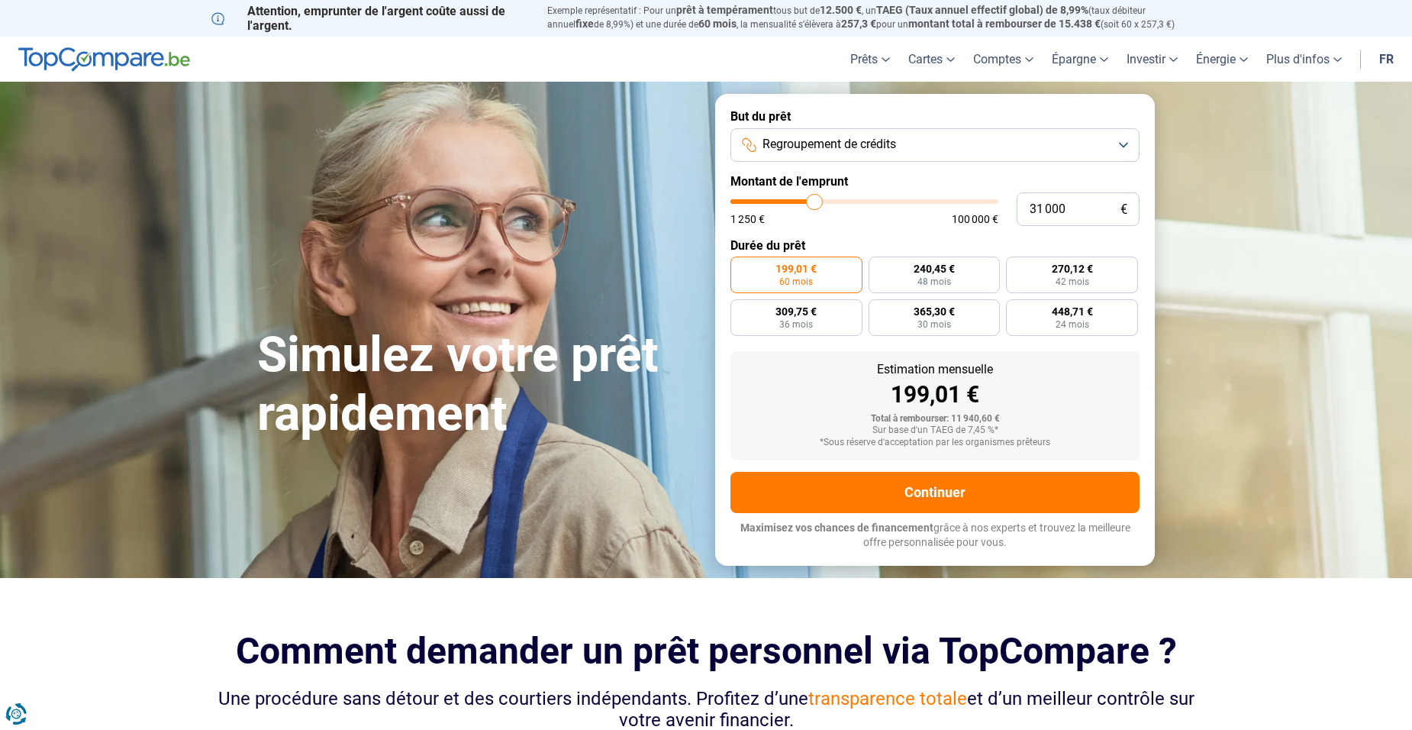
type input "30500"
type input "30 250"
drag, startPoint x: 765, startPoint y: 203, endPoint x: 813, endPoint y: 217, distance: 50.0
type input "30250"
click at [813, 204] on input "range" at bounding box center [865, 201] width 268 height 5
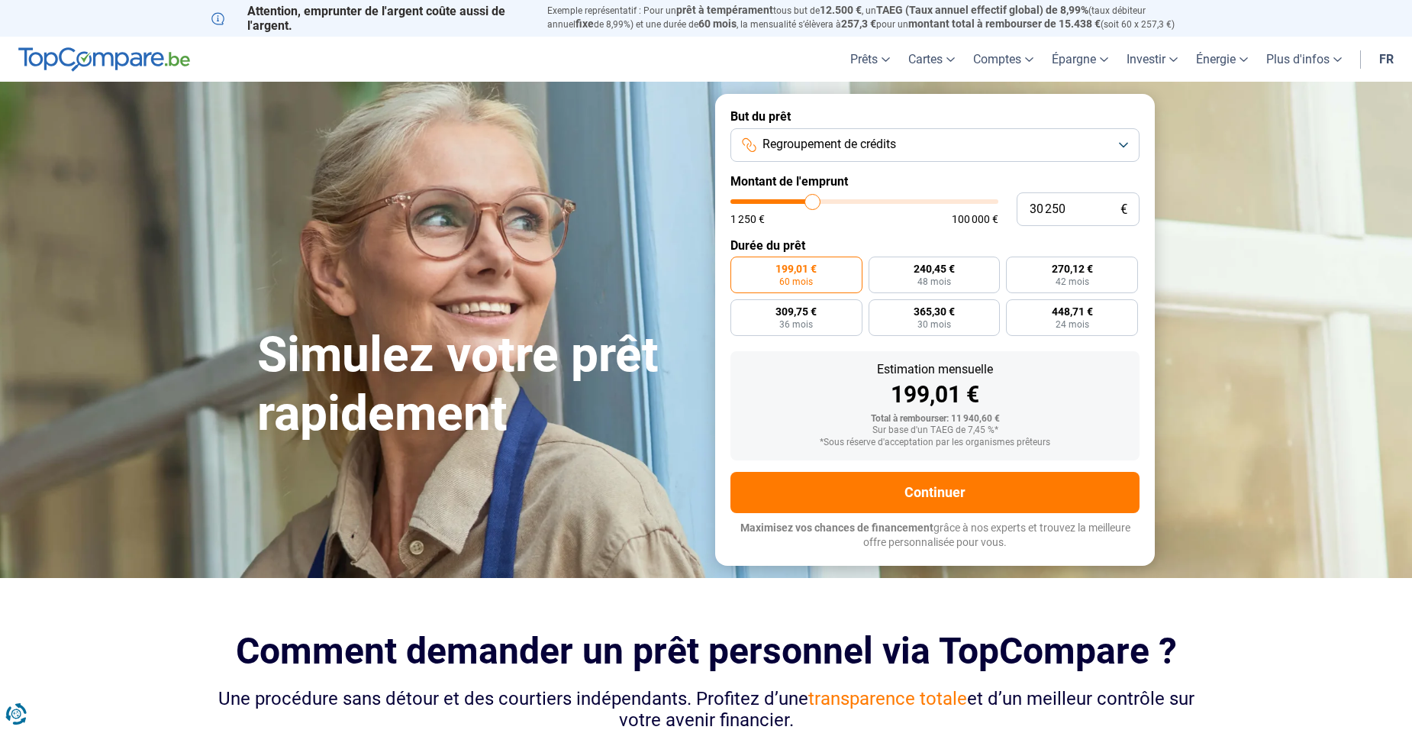
radio input "false"
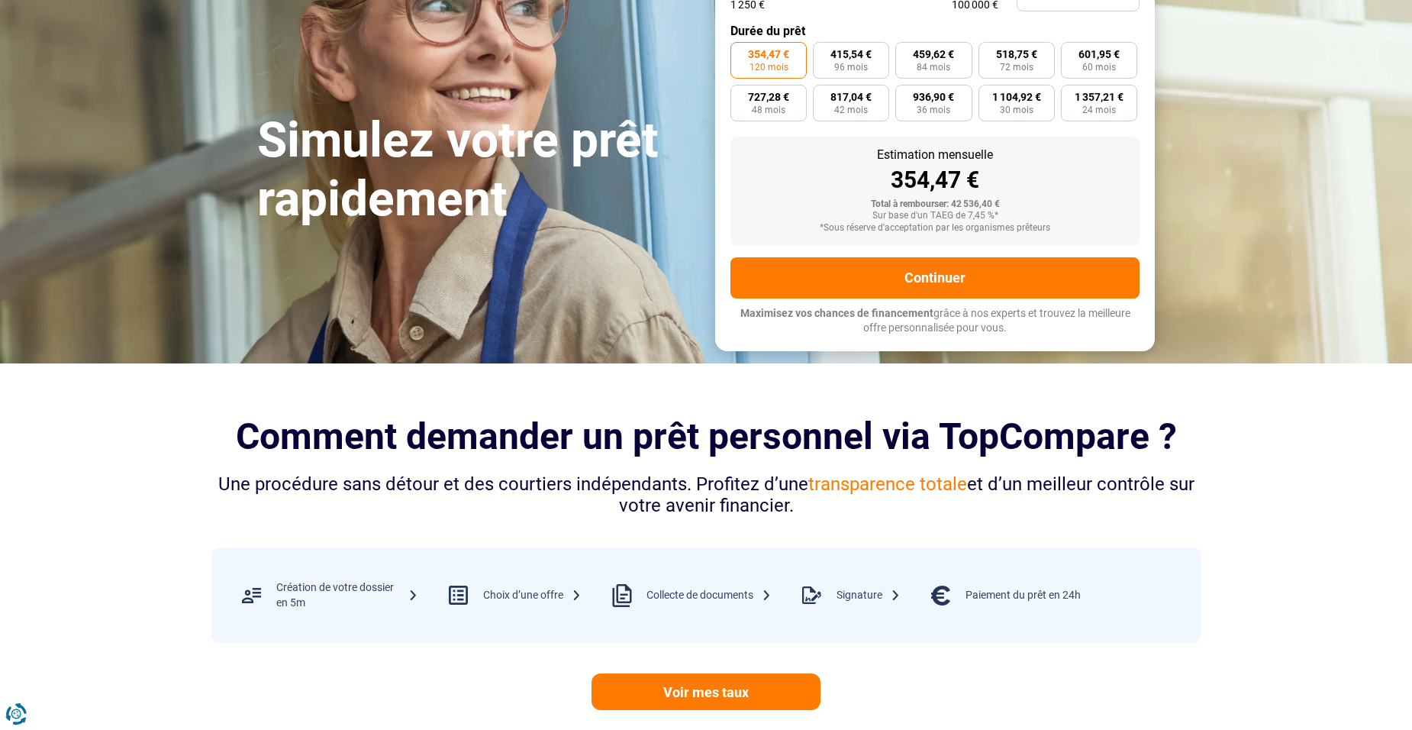
scroll to position [153, 0]
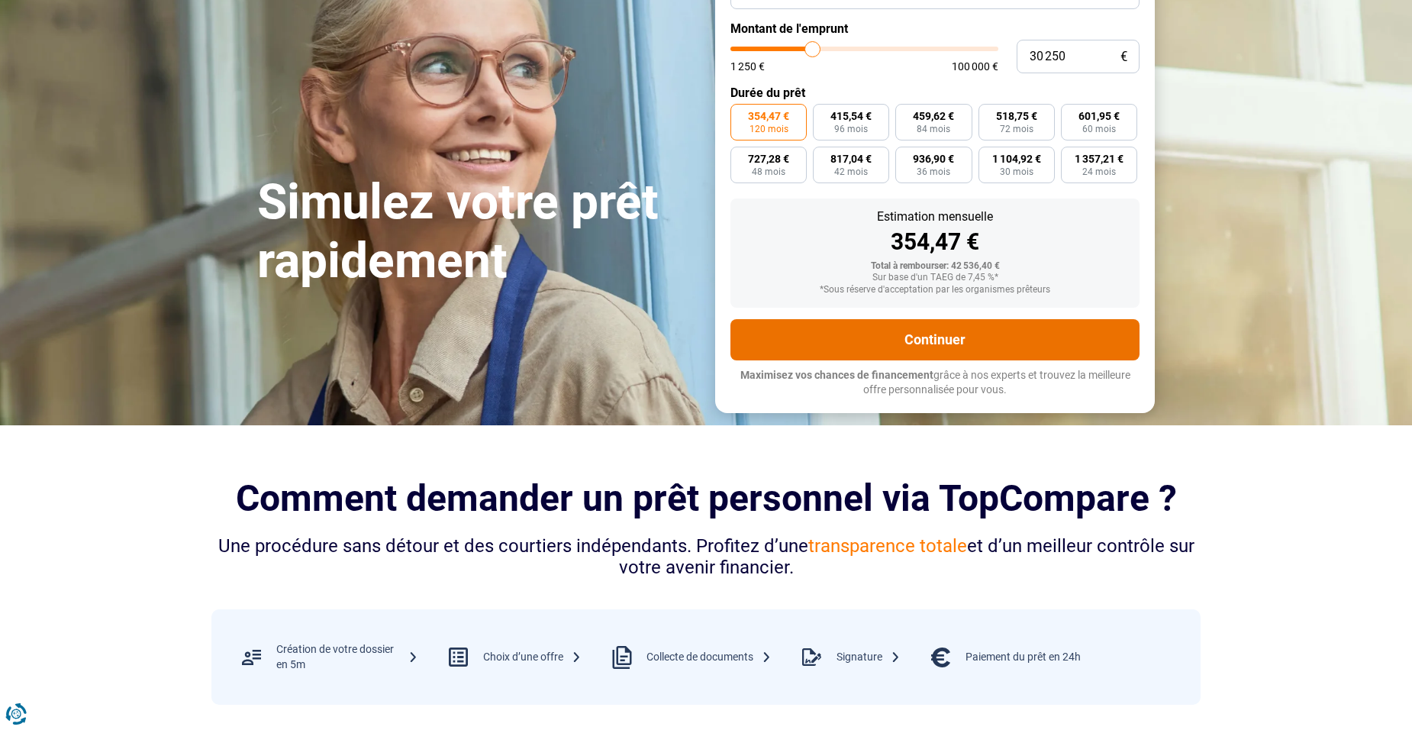
click at [889, 337] on button "Continuer" at bounding box center [935, 339] width 409 height 41
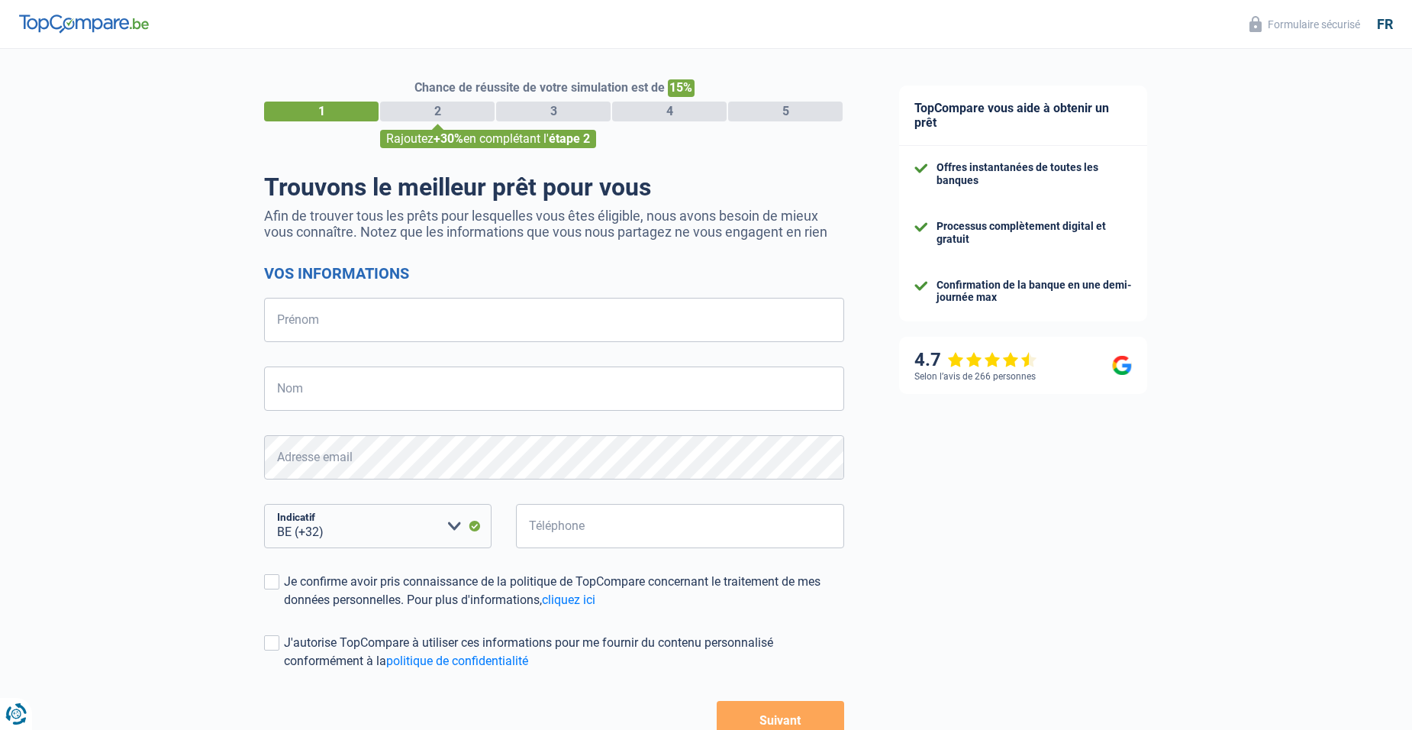
select select "32"
